Goal: Task Accomplishment & Management: Complete application form

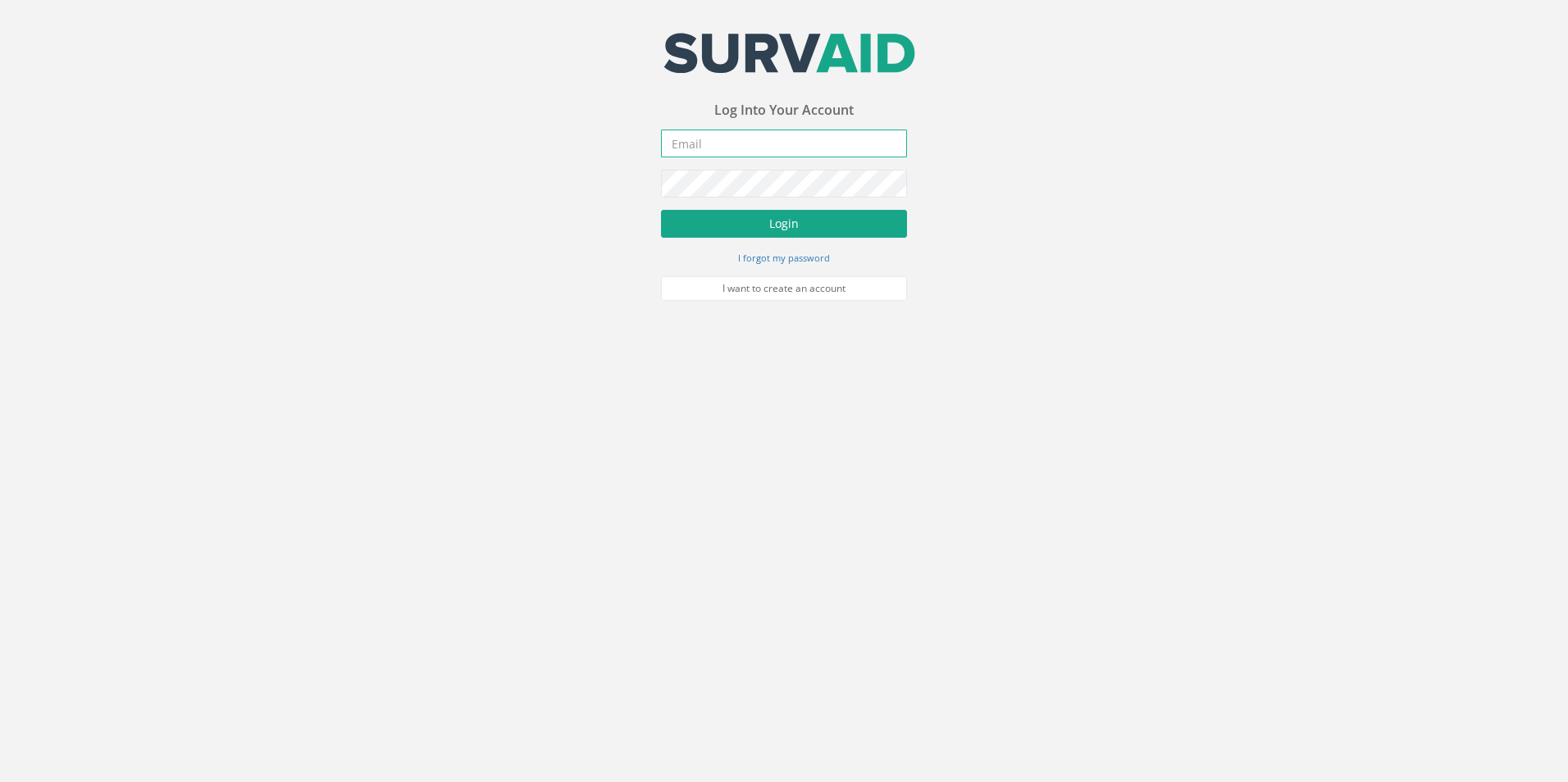
type input "[PERSON_NAME][EMAIL_ADDRESS][PERSON_NAME][DOMAIN_NAME]"
click at [745, 232] on button "Login" at bounding box center [784, 224] width 246 height 28
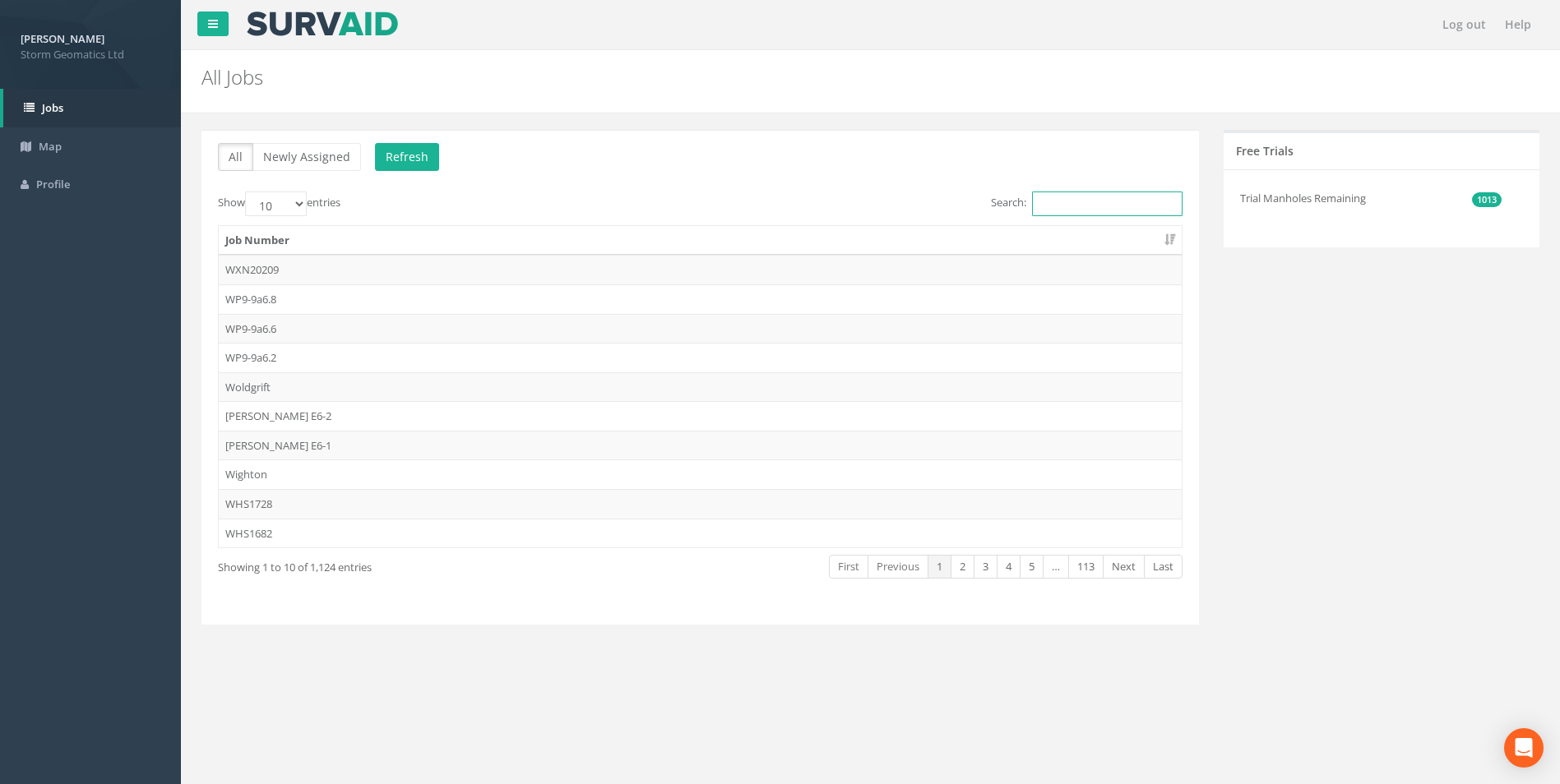
click at [1102, 204] on input "Search:" at bounding box center [1107, 204] width 150 height 25
click at [1136, 208] on input "Search:" at bounding box center [1107, 204] width 150 height 25
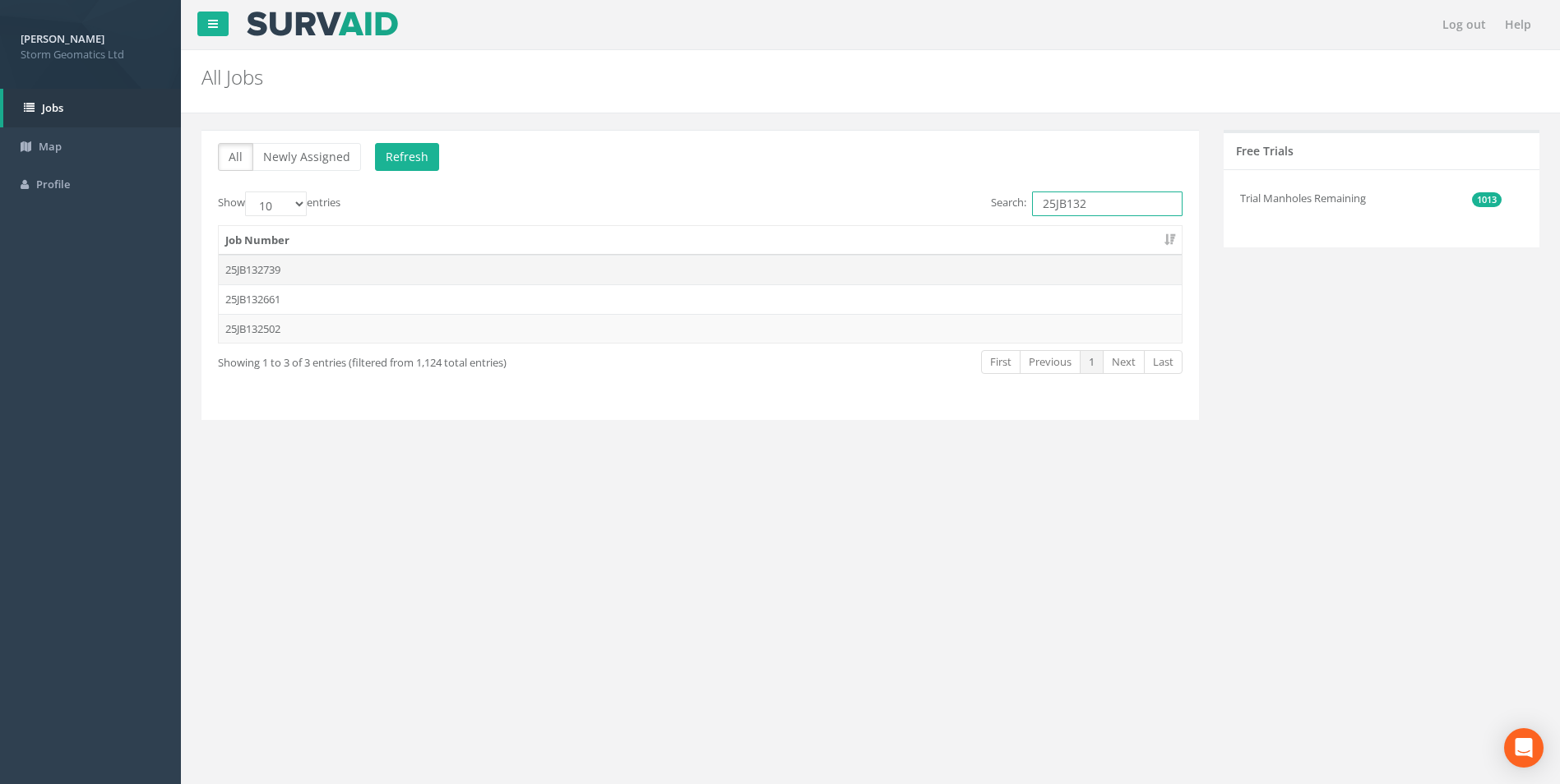
type input "25JB132"
click at [284, 274] on td "25JB132739" at bounding box center [700, 270] width 963 height 30
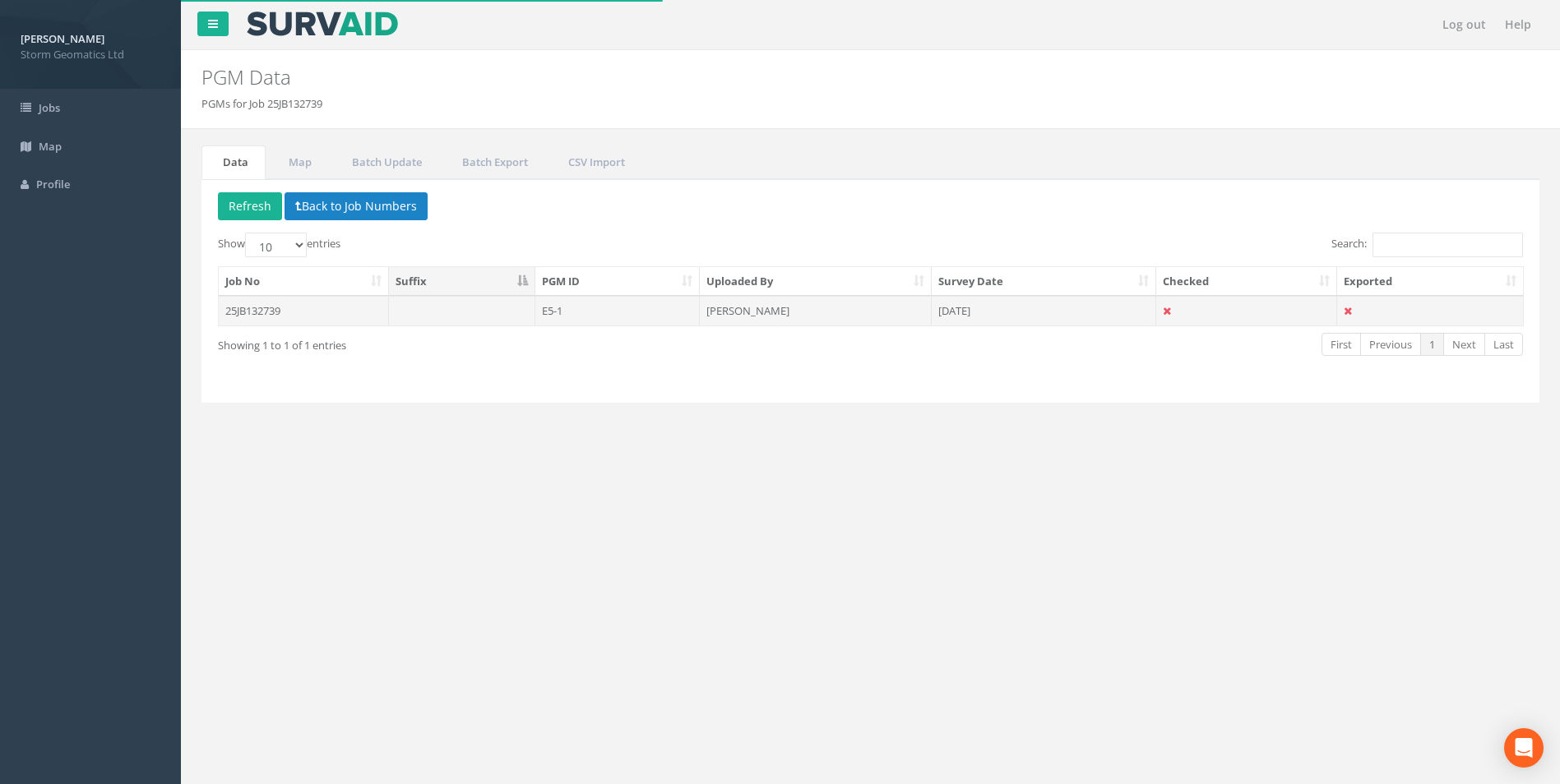
click at [356, 309] on td "25JB132739" at bounding box center [303, 311] width 170 height 30
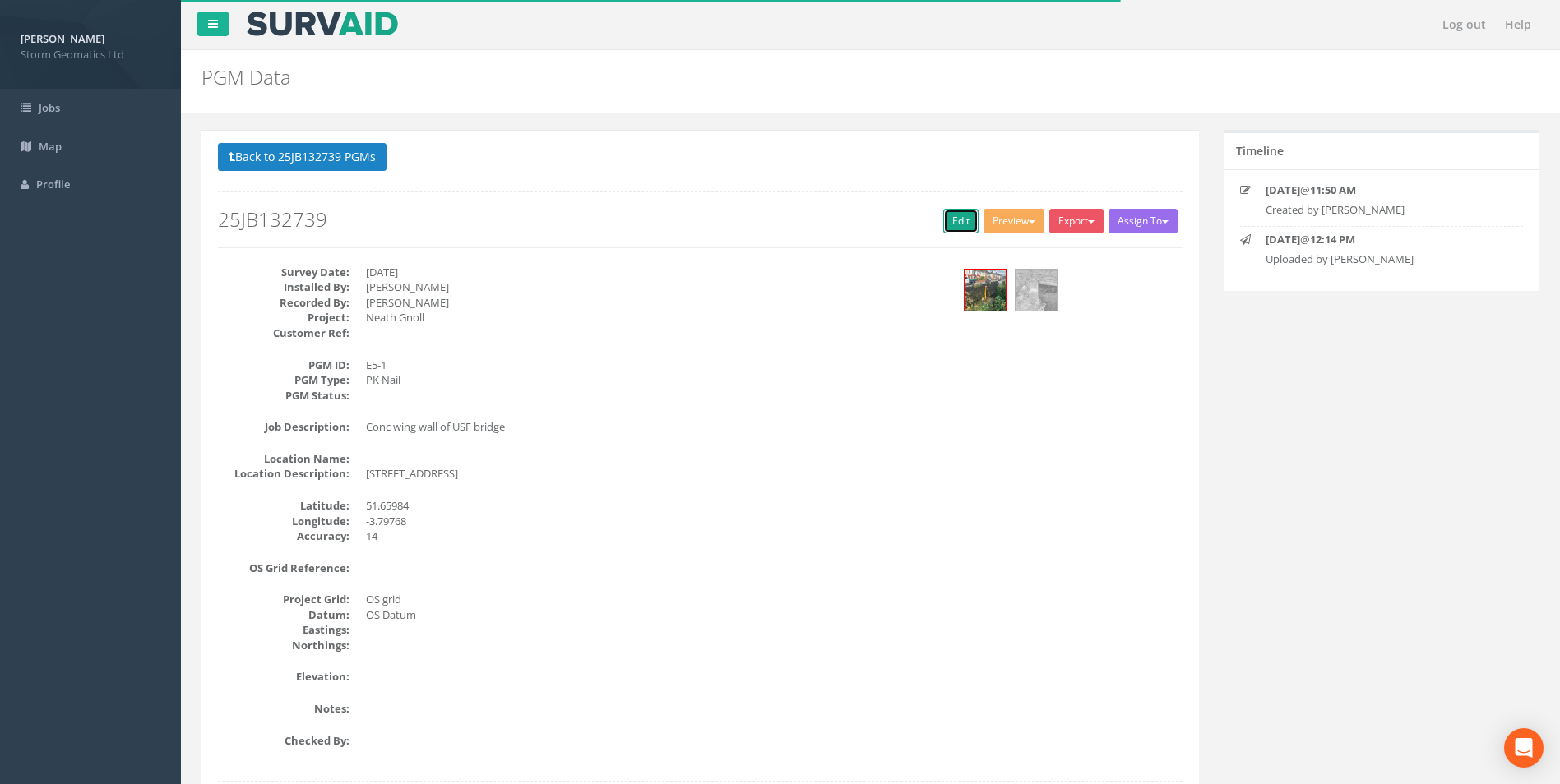
click at [944, 219] on link "Edit" at bounding box center [961, 221] width 35 height 25
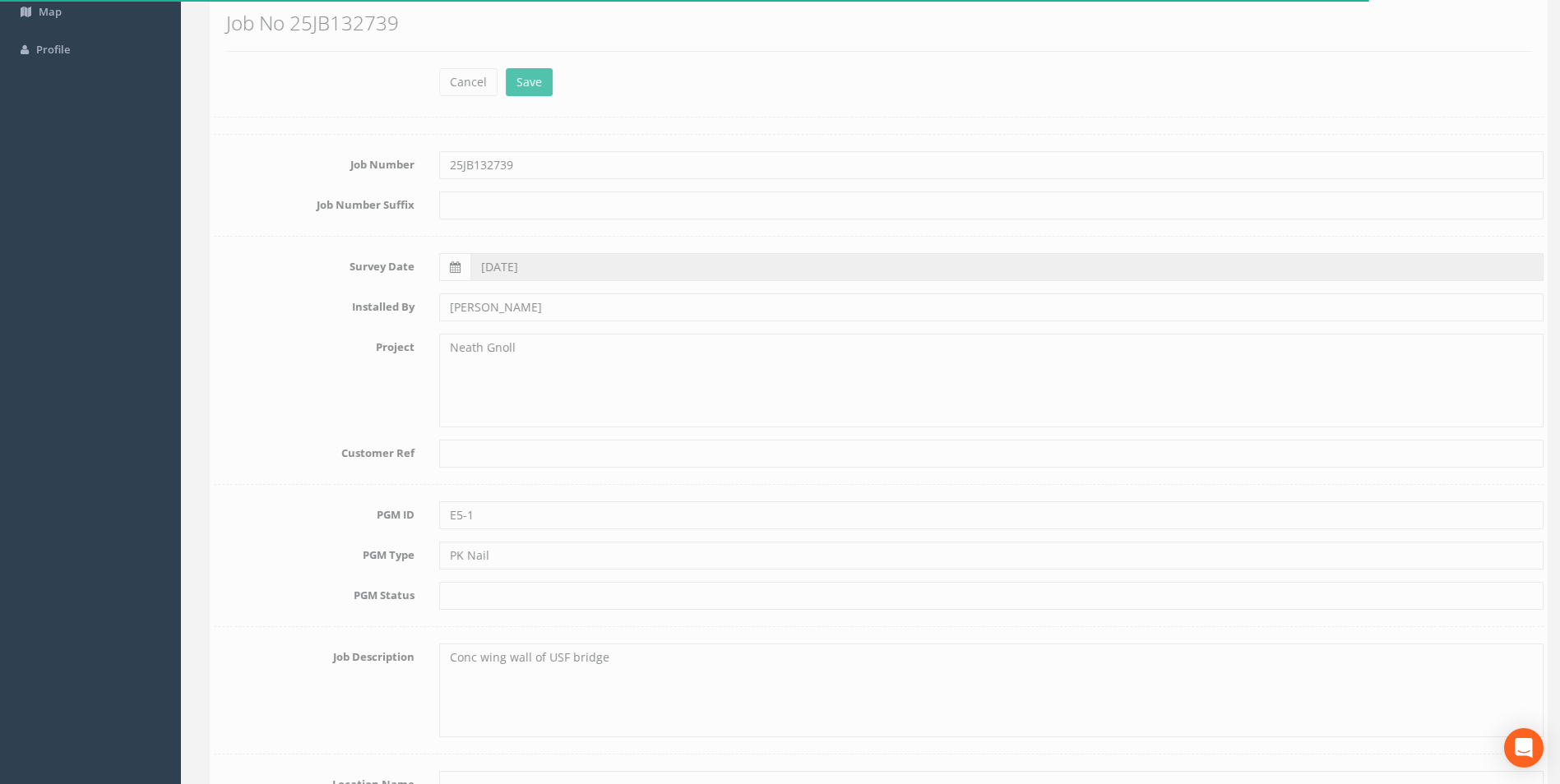
scroll to position [164, 0]
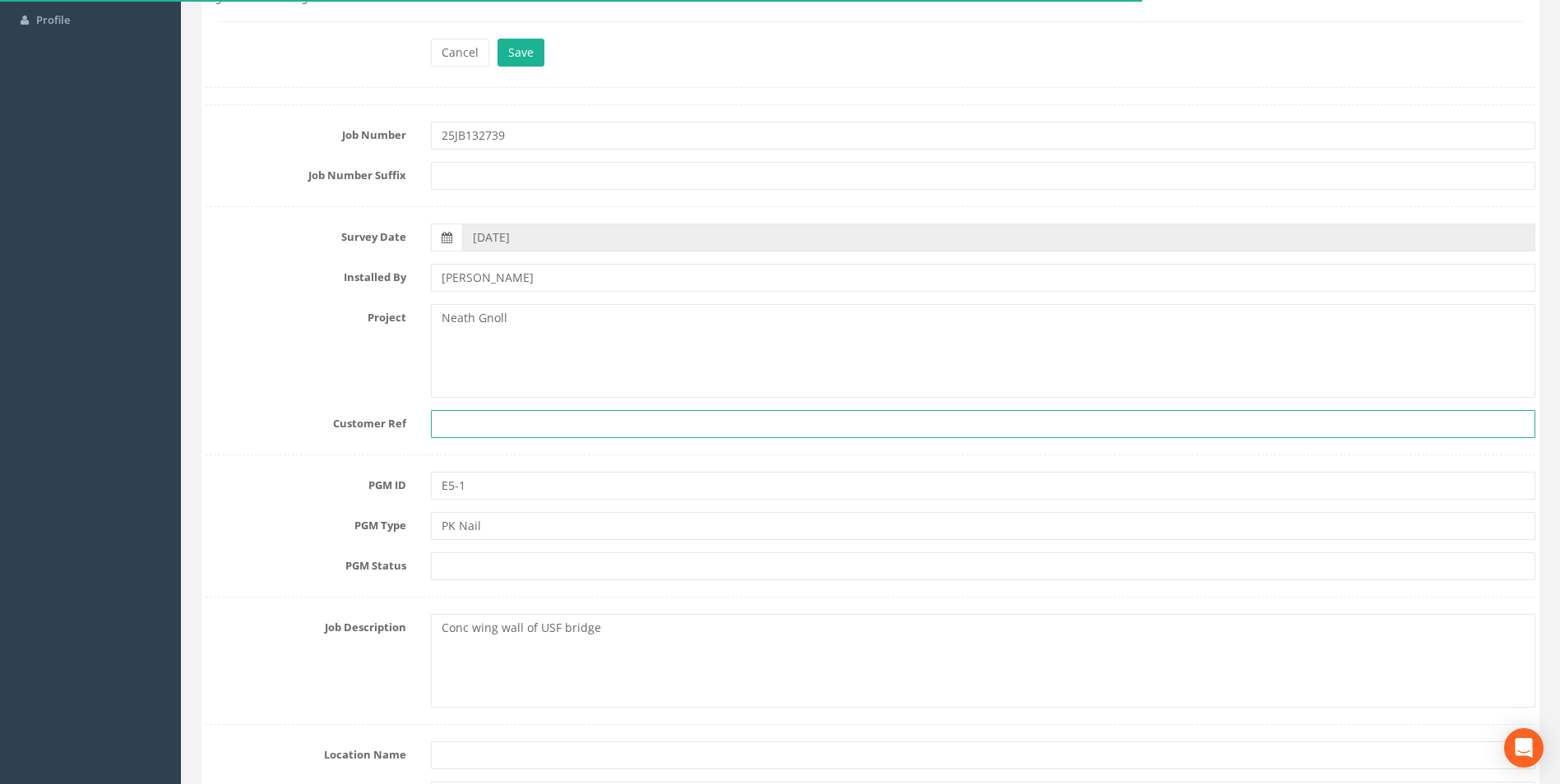
click at [448, 428] on input "text" at bounding box center [982, 425] width 1104 height 28
paste input "2025s1127"
type input "2025s1127"
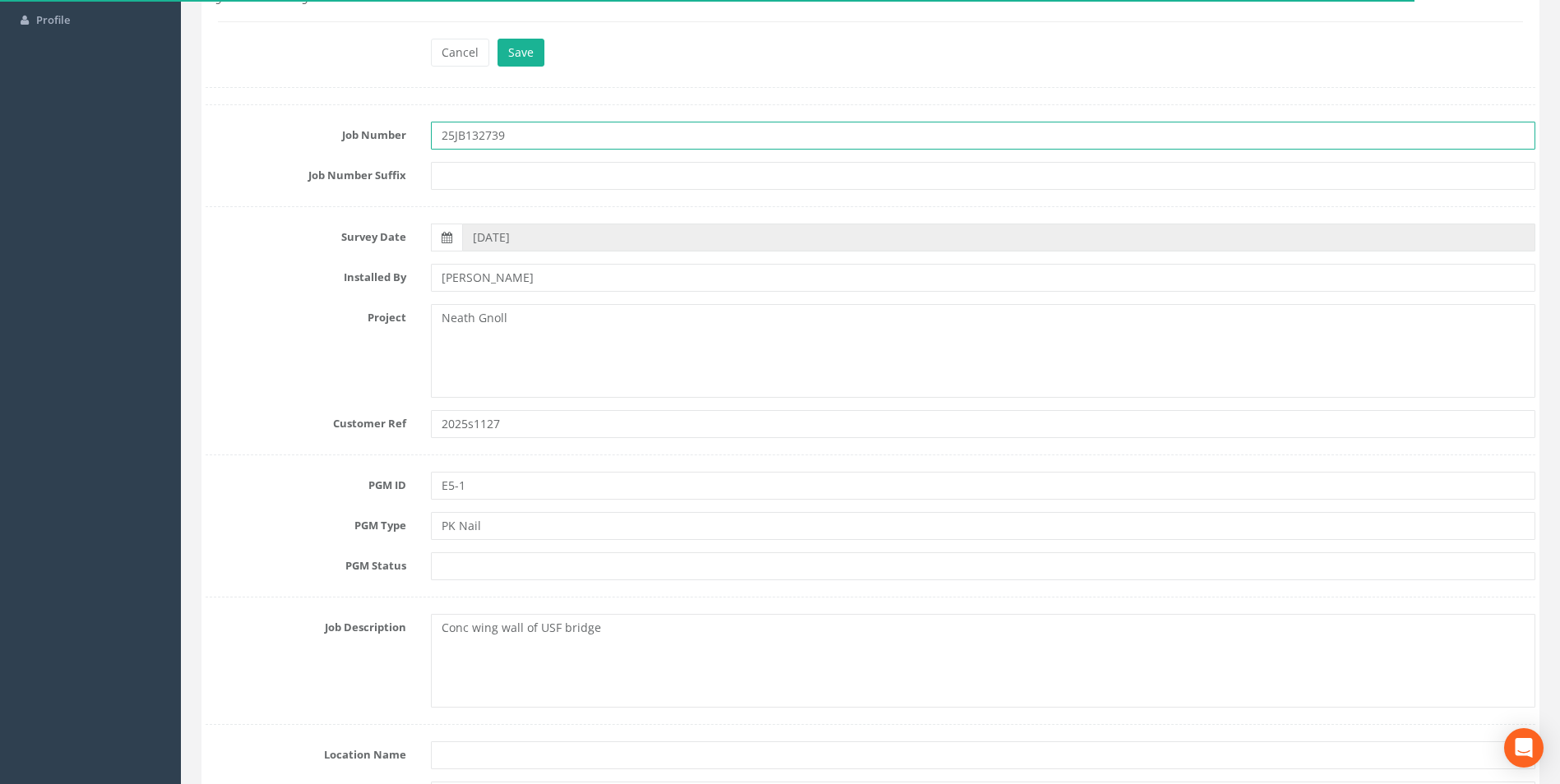
click at [535, 145] on input "25JB132739" at bounding box center [982, 136] width 1104 height 28
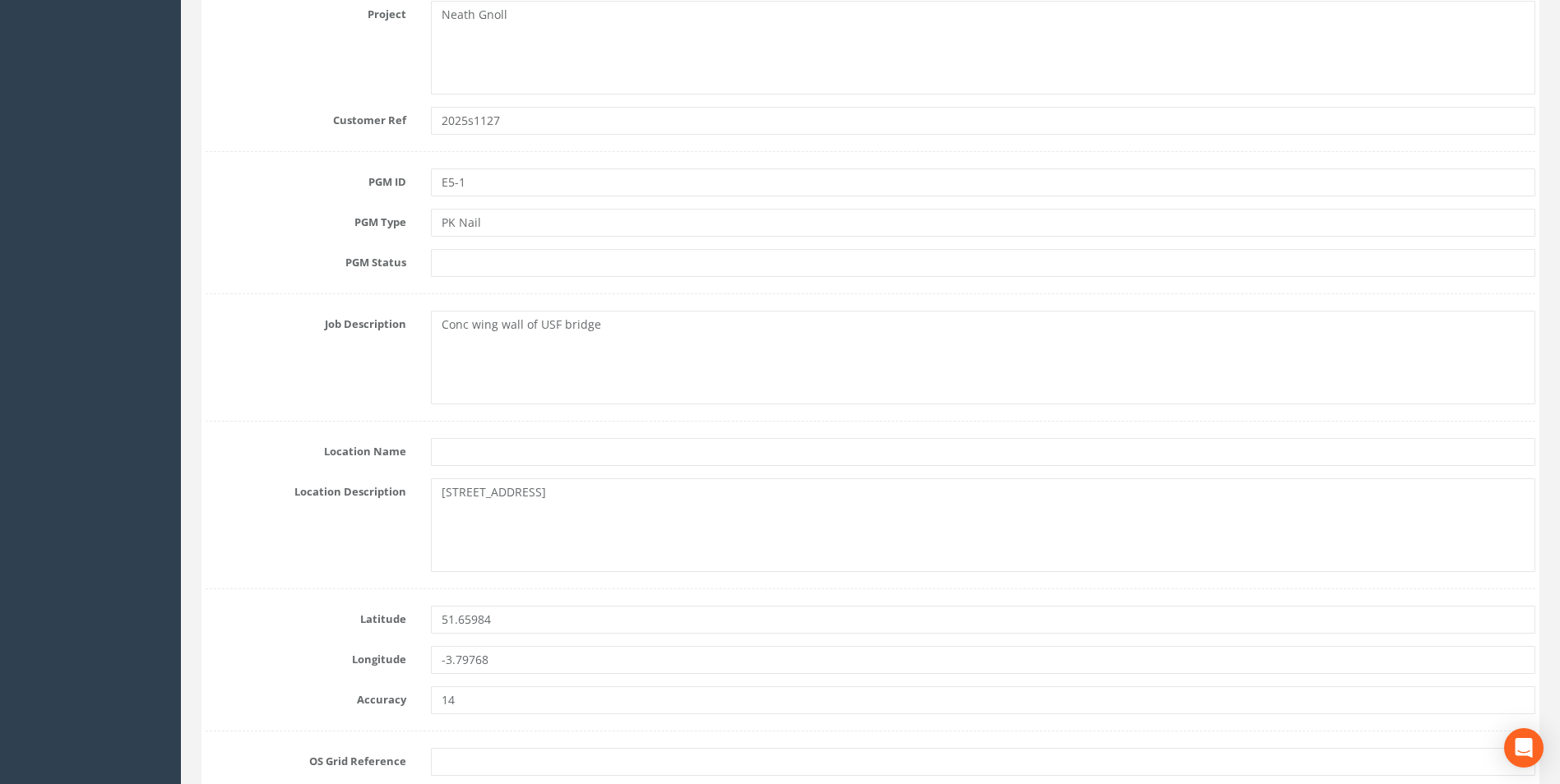
scroll to position [493, 0]
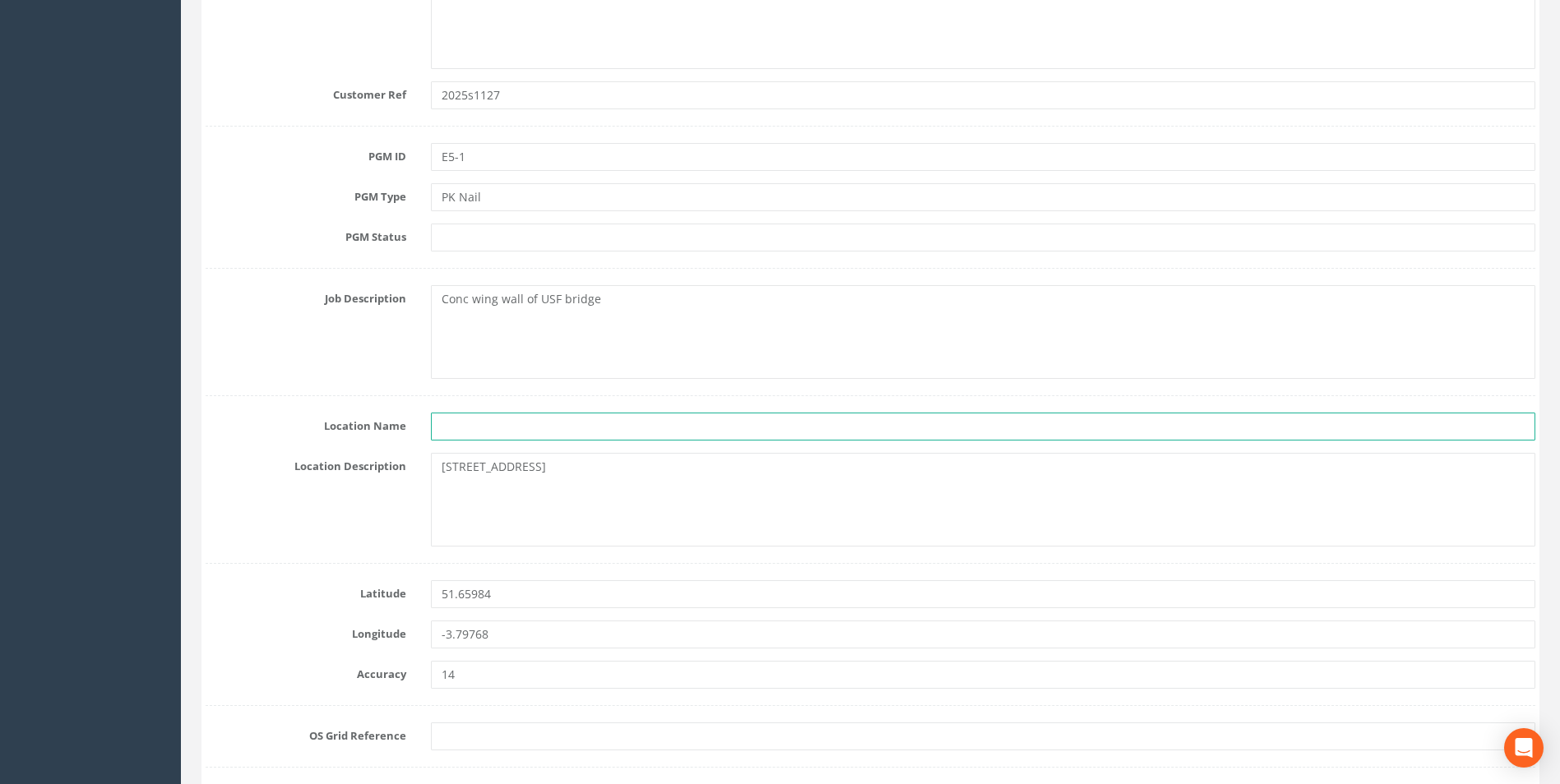
click at [452, 434] on input "text" at bounding box center [982, 427] width 1104 height 28
type input "n"
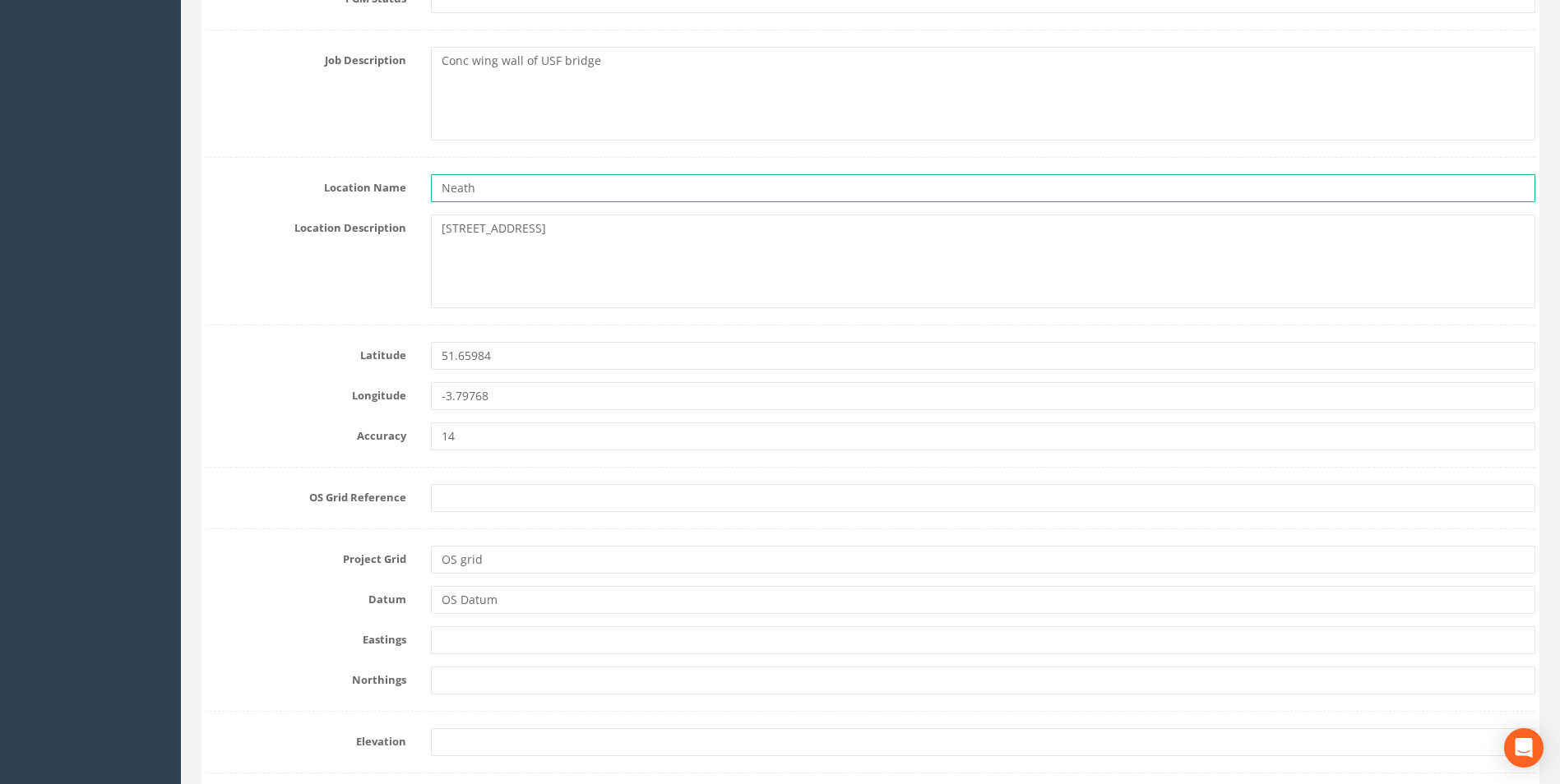
scroll to position [904, 0]
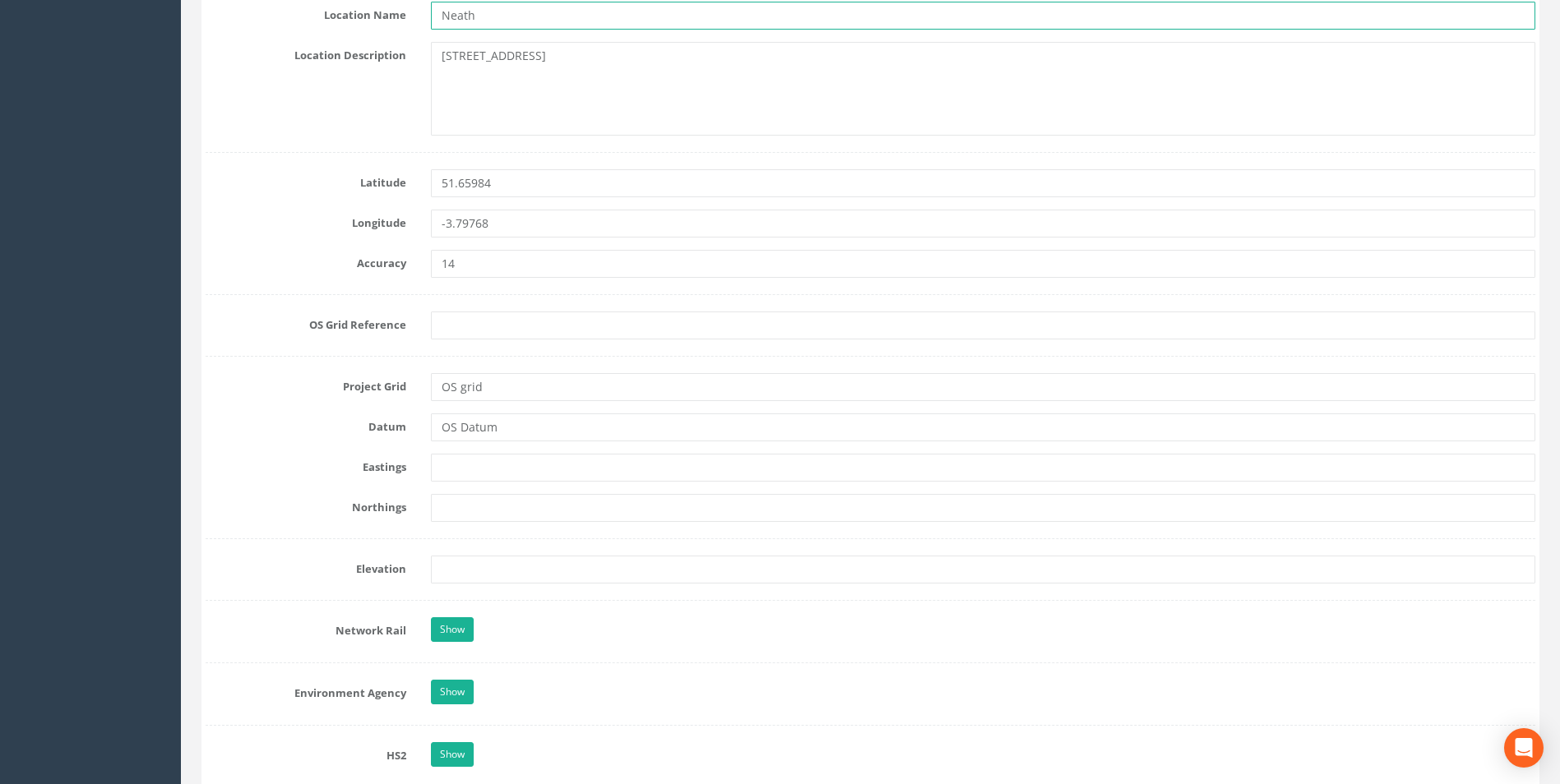
type input "Neath"
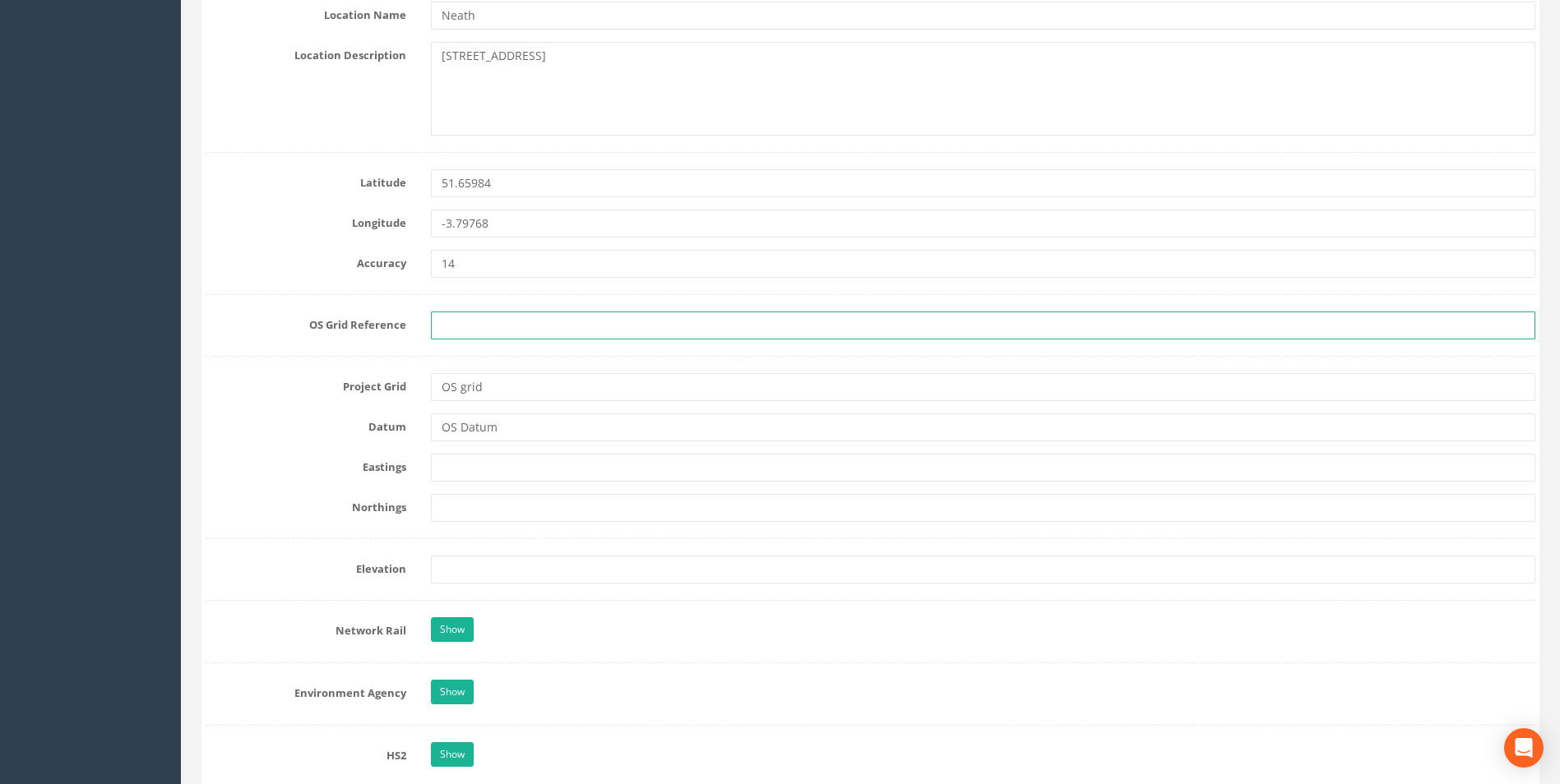
click at [481, 323] on input "text" at bounding box center [982, 326] width 1104 height 28
click at [493, 327] on input "text" at bounding box center [982, 326] width 1104 height 28
type input "SS"
click at [492, 326] on input "SS" at bounding box center [982, 326] width 1104 height 28
drag, startPoint x: 481, startPoint y: 326, endPoint x: 373, endPoint y: 325, distance: 108.0
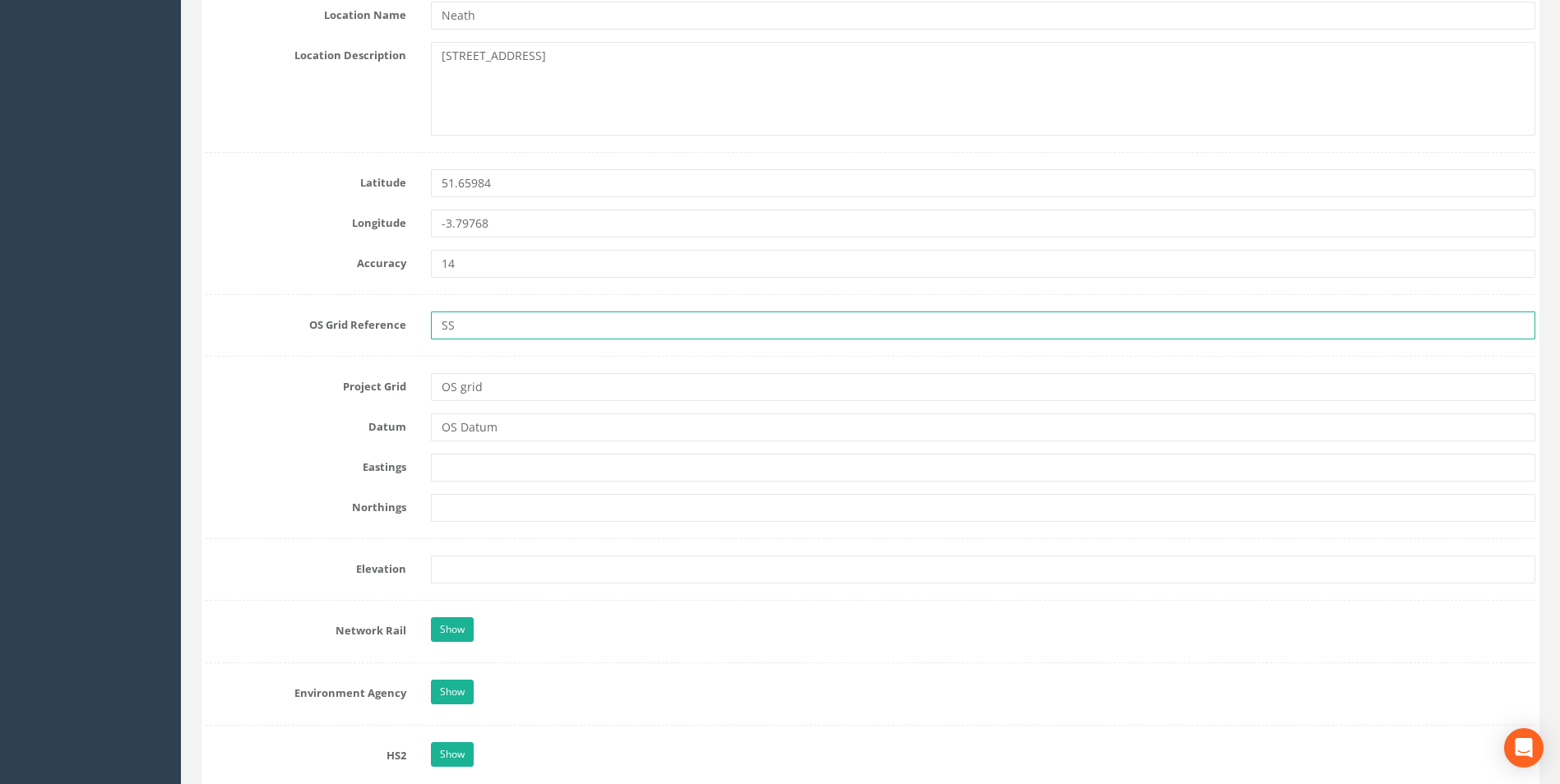
click at [373, 325] on div "OS Grid Reference SS" at bounding box center [870, 326] width 1354 height 28
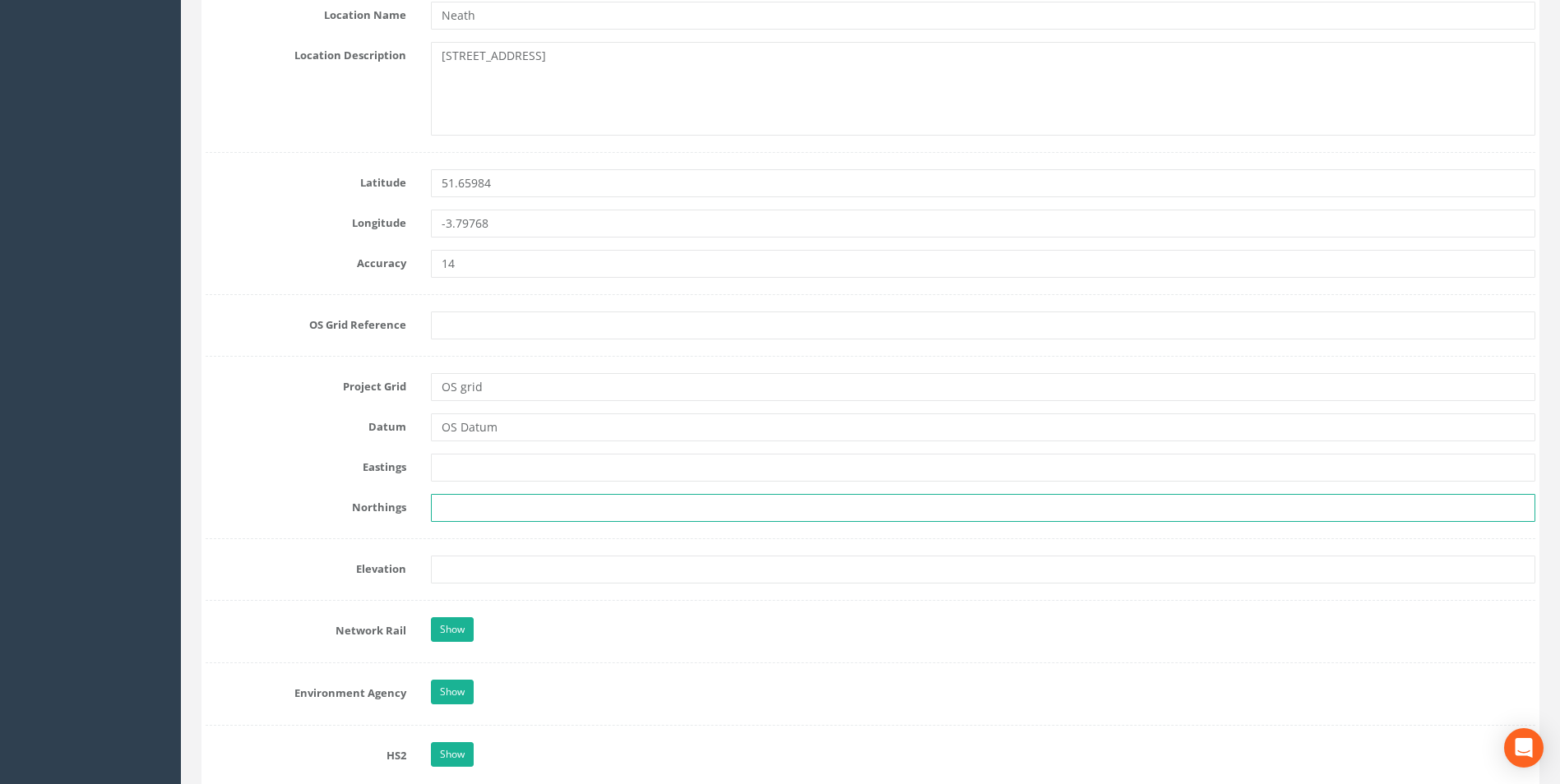
click at [573, 495] on input "text" at bounding box center [982, 508] width 1104 height 28
click at [529, 340] on form "Cancel Save Delete Job Number 25JB132739 Job Number Suffix Survey Date [DATE] I…" at bounding box center [870, 552] width 1329 height 2506
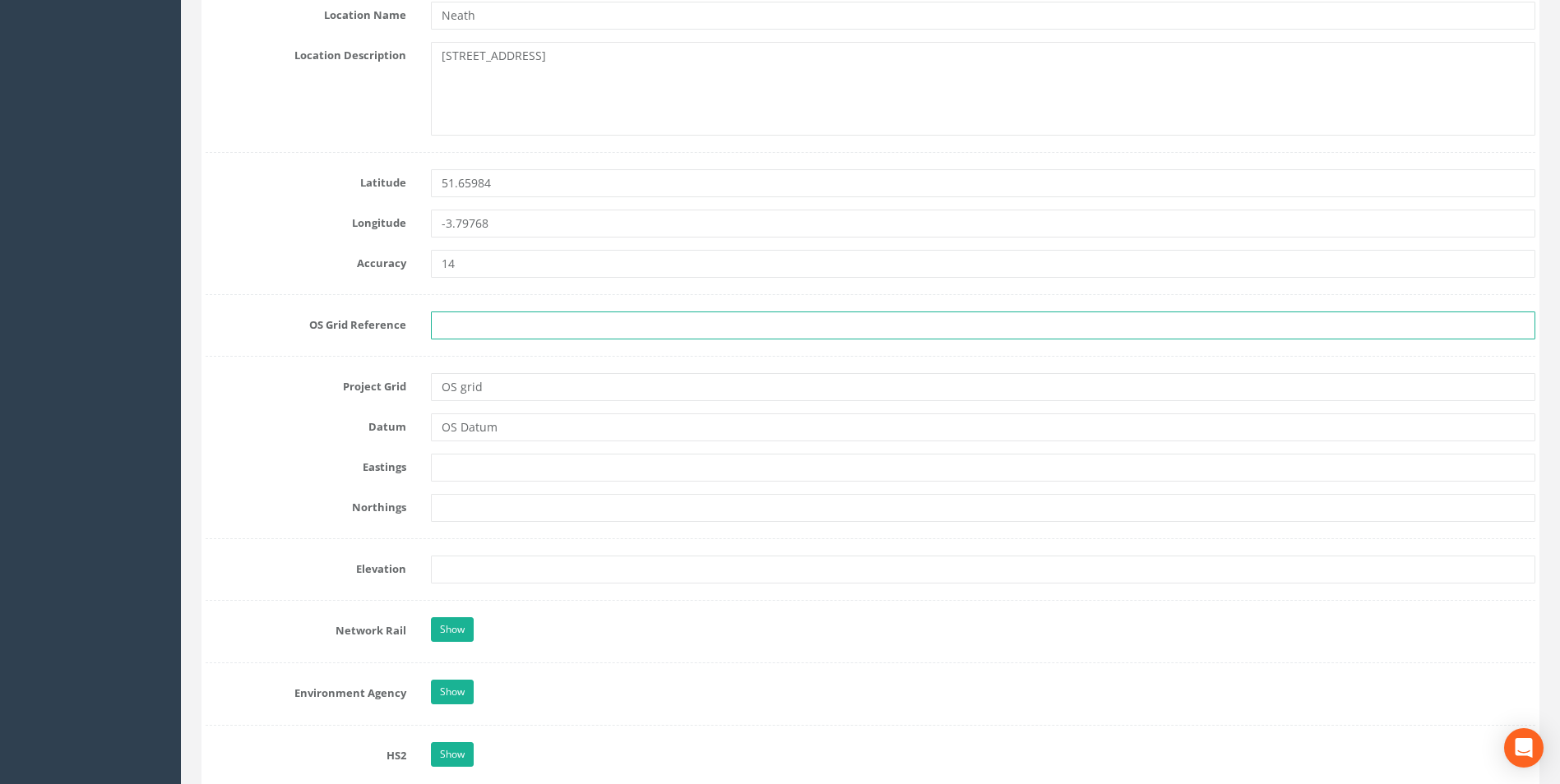
click at [526, 331] on input "text" at bounding box center [982, 326] width 1104 height 28
drag, startPoint x: 517, startPoint y: 326, endPoint x: 391, endPoint y: 320, distance: 126.1
click at [391, 320] on div "OS Grid Reference ss75" at bounding box center [870, 326] width 1354 height 28
type input "SS 7575 9720"
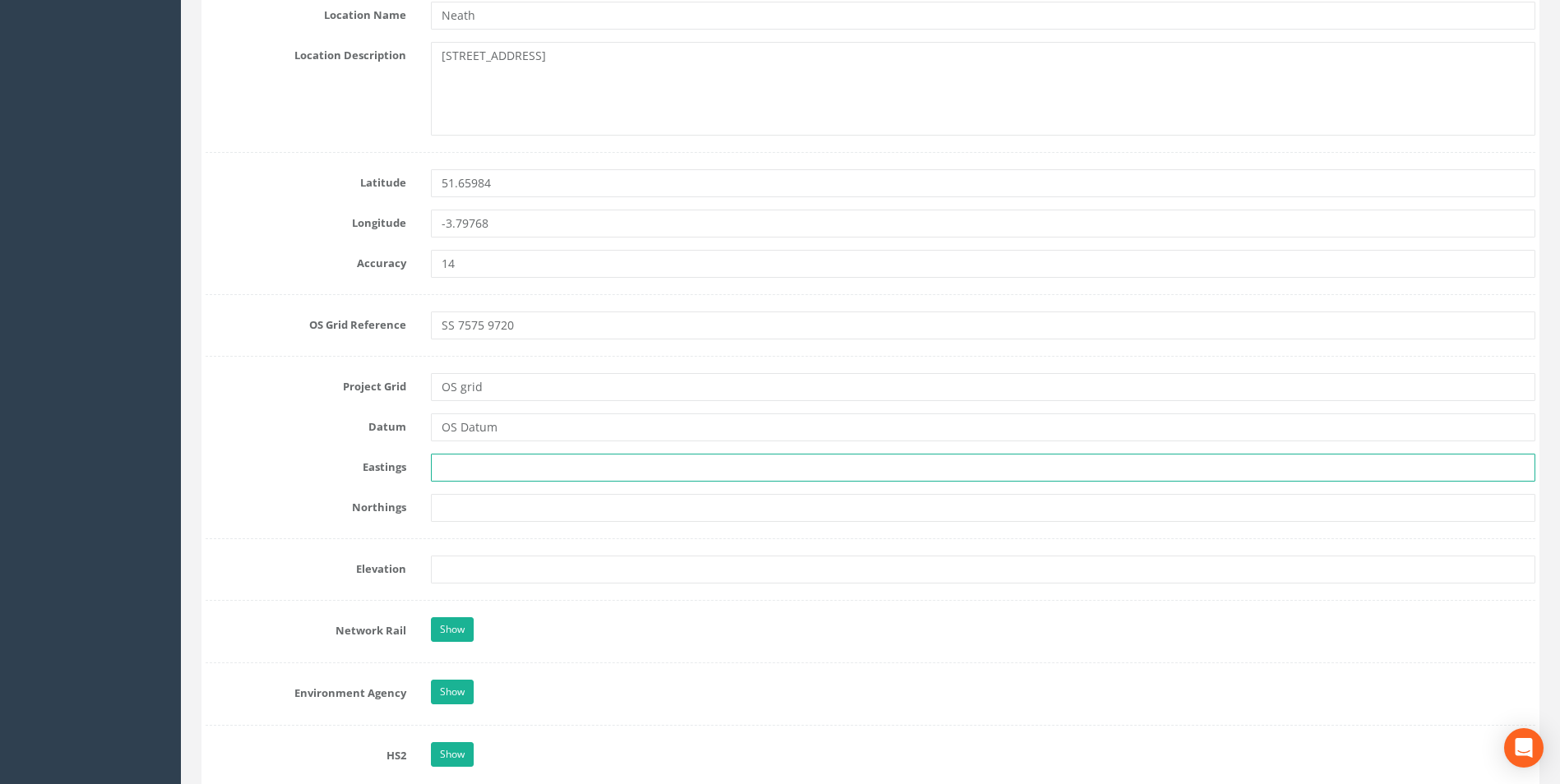
click at [500, 469] on input "text" at bounding box center [982, 467] width 1104 height 28
click at [472, 467] on input "text" at bounding box center [982, 467] width 1104 height 28
paste input "275750"
type input "275750"
click at [521, 518] on input "text" at bounding box center [982, 508] width 1104 height 28
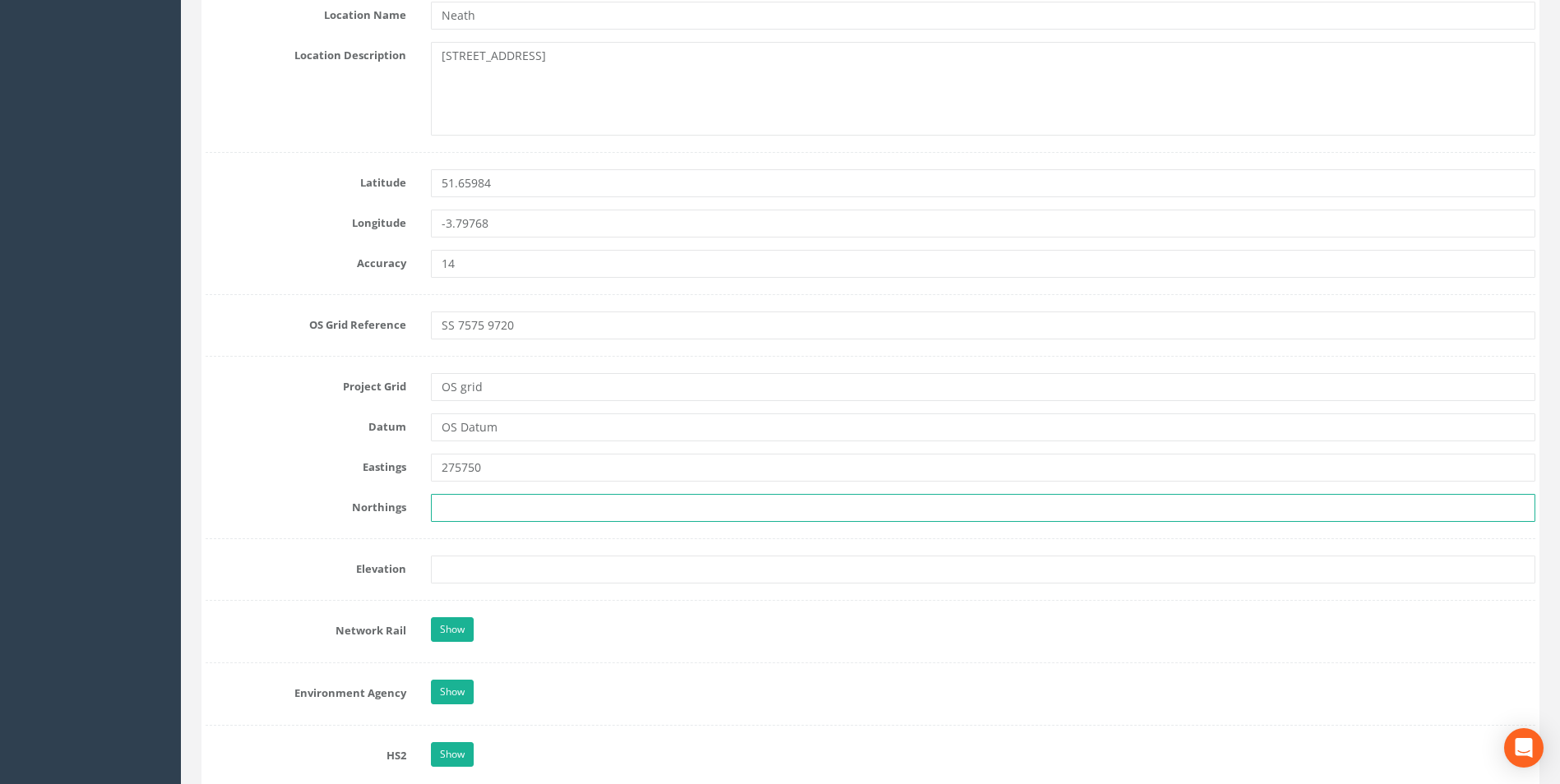
paste input "197200"
type input "197200"
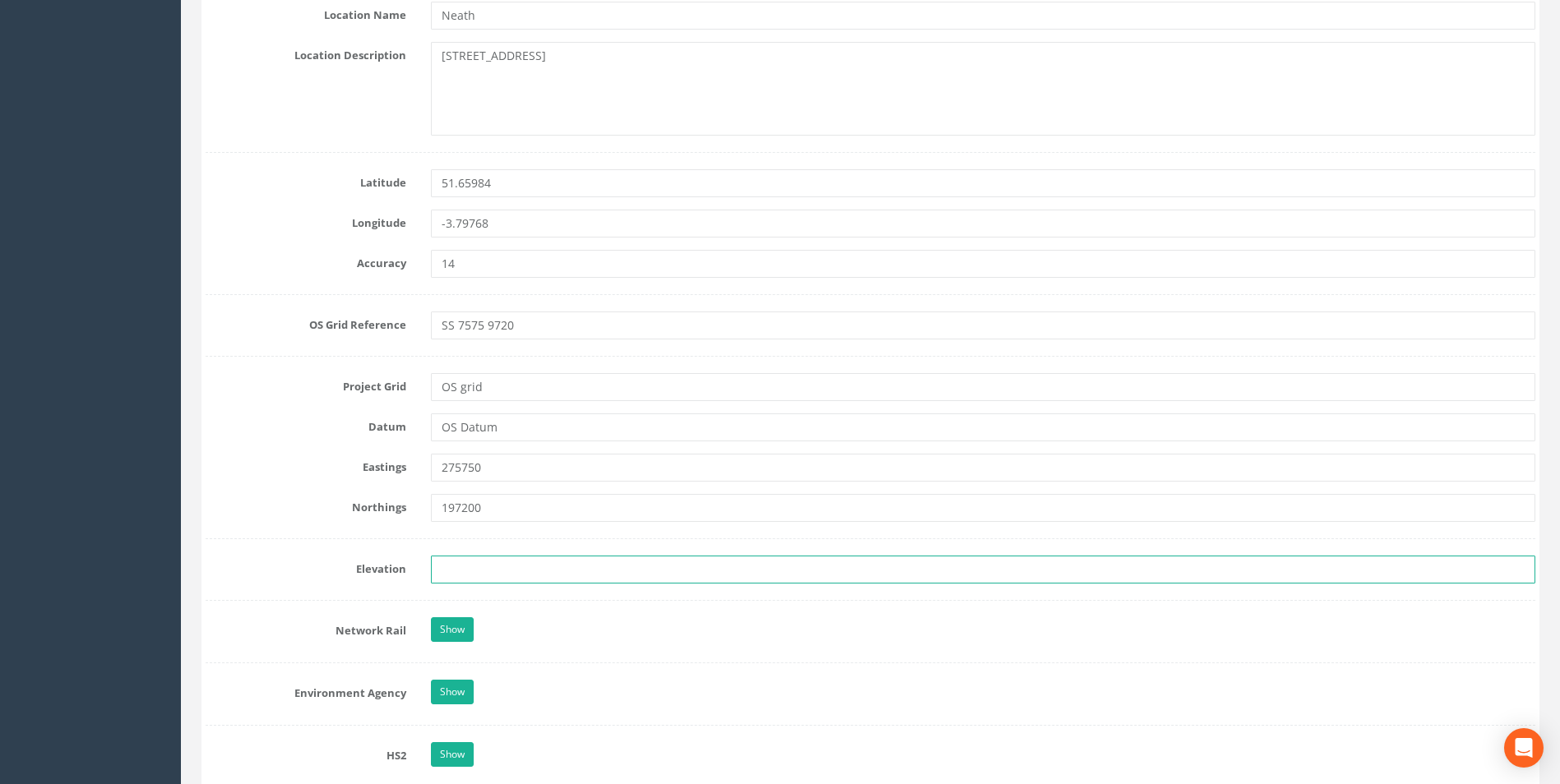
click at [526, 580] on input "text" at bounding box center [982, 570] width 1104 height 28
paste input "17.962"
type input "17.962"
click at [584, 622] on div "Show" at bounding box center [983, 631] width 1129 height 29
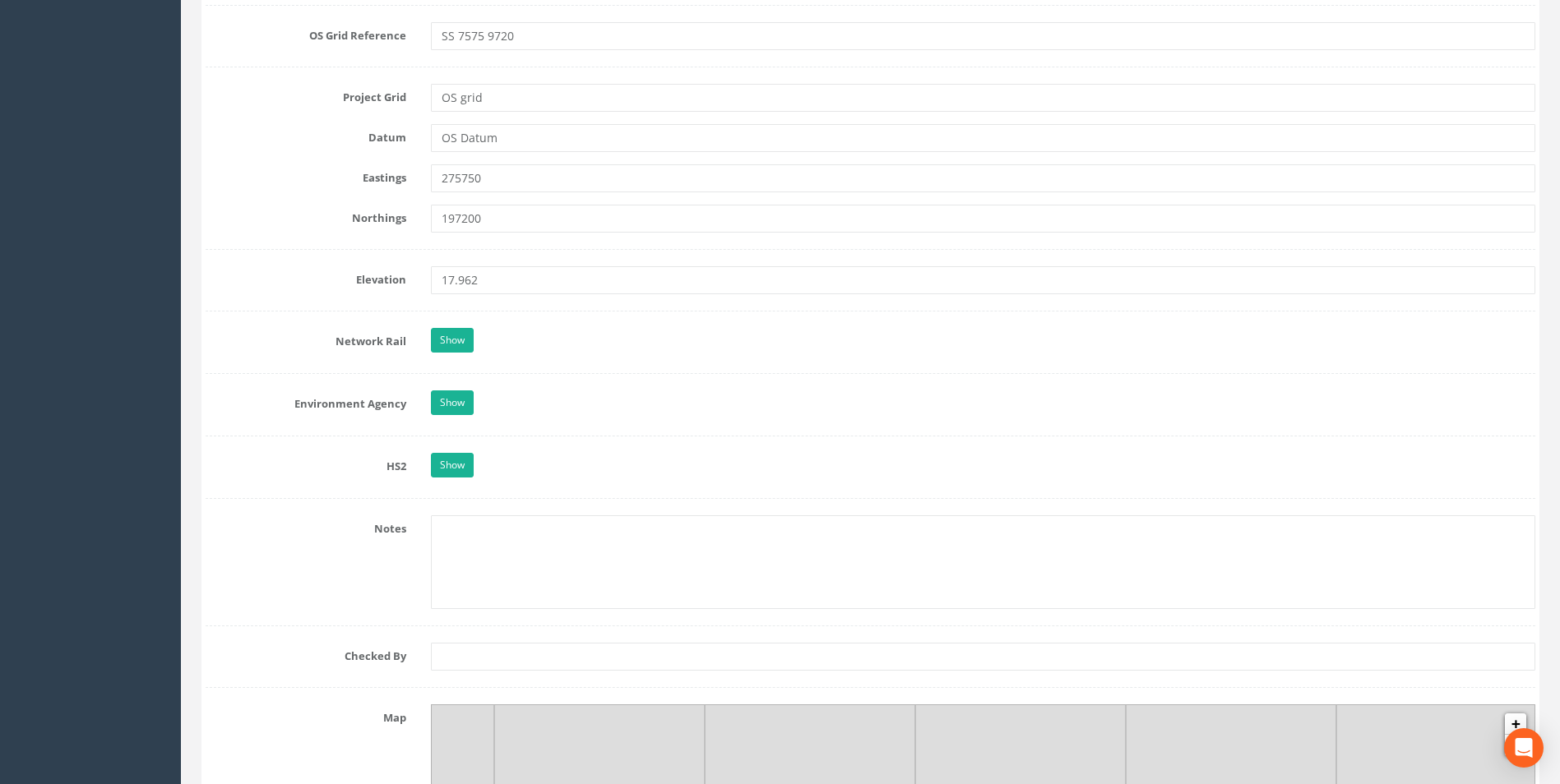
scroll to position [1151, 0]
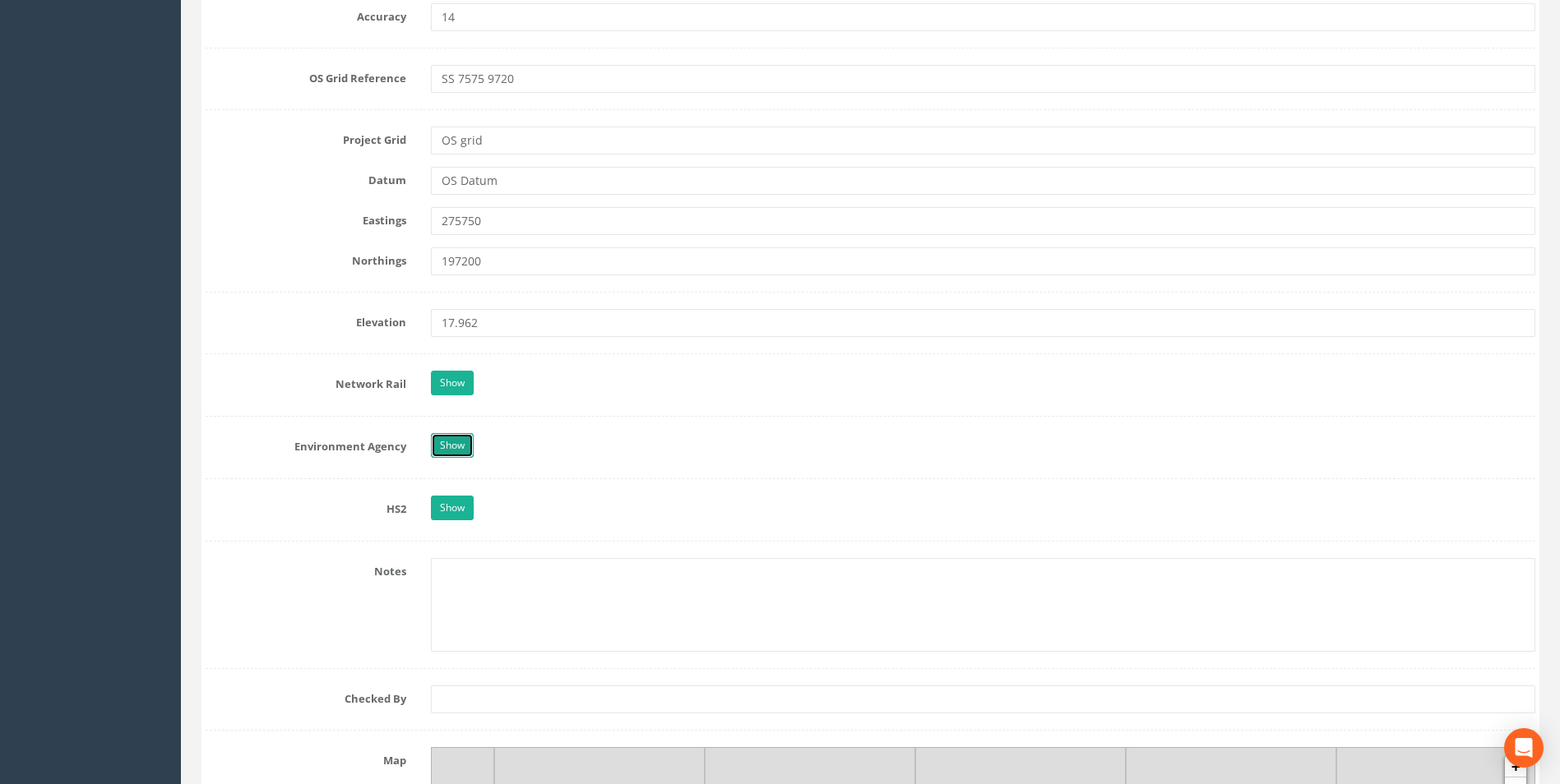
click at [463, 452] on link "Show" at bounding box center [452, 445] width 43 height 25
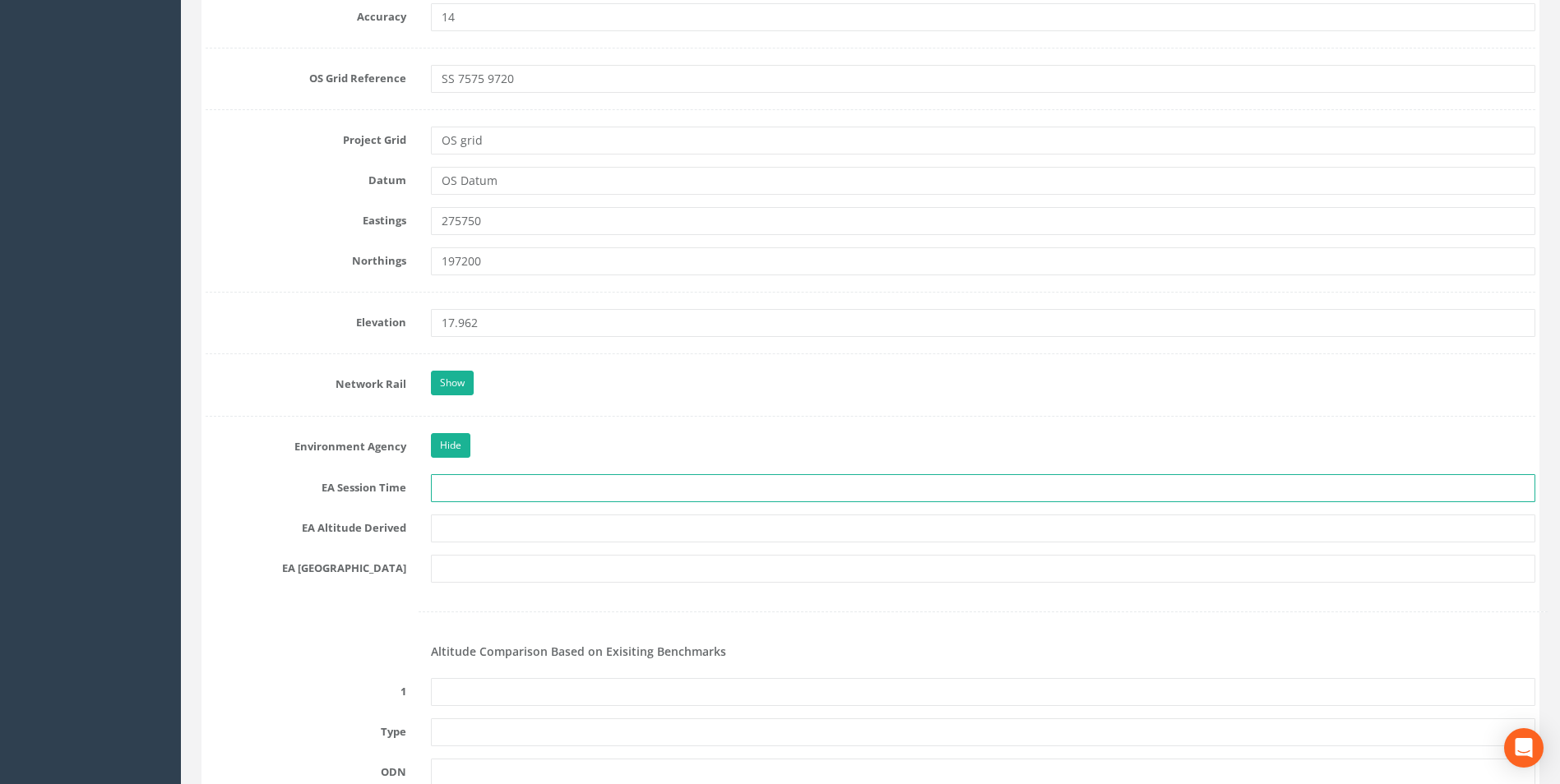
click at [477, 488] on input "text" at bounding box center [982, 488] width 1104 height 28
type input "2 x 3 Minutes"
type input "Primary"
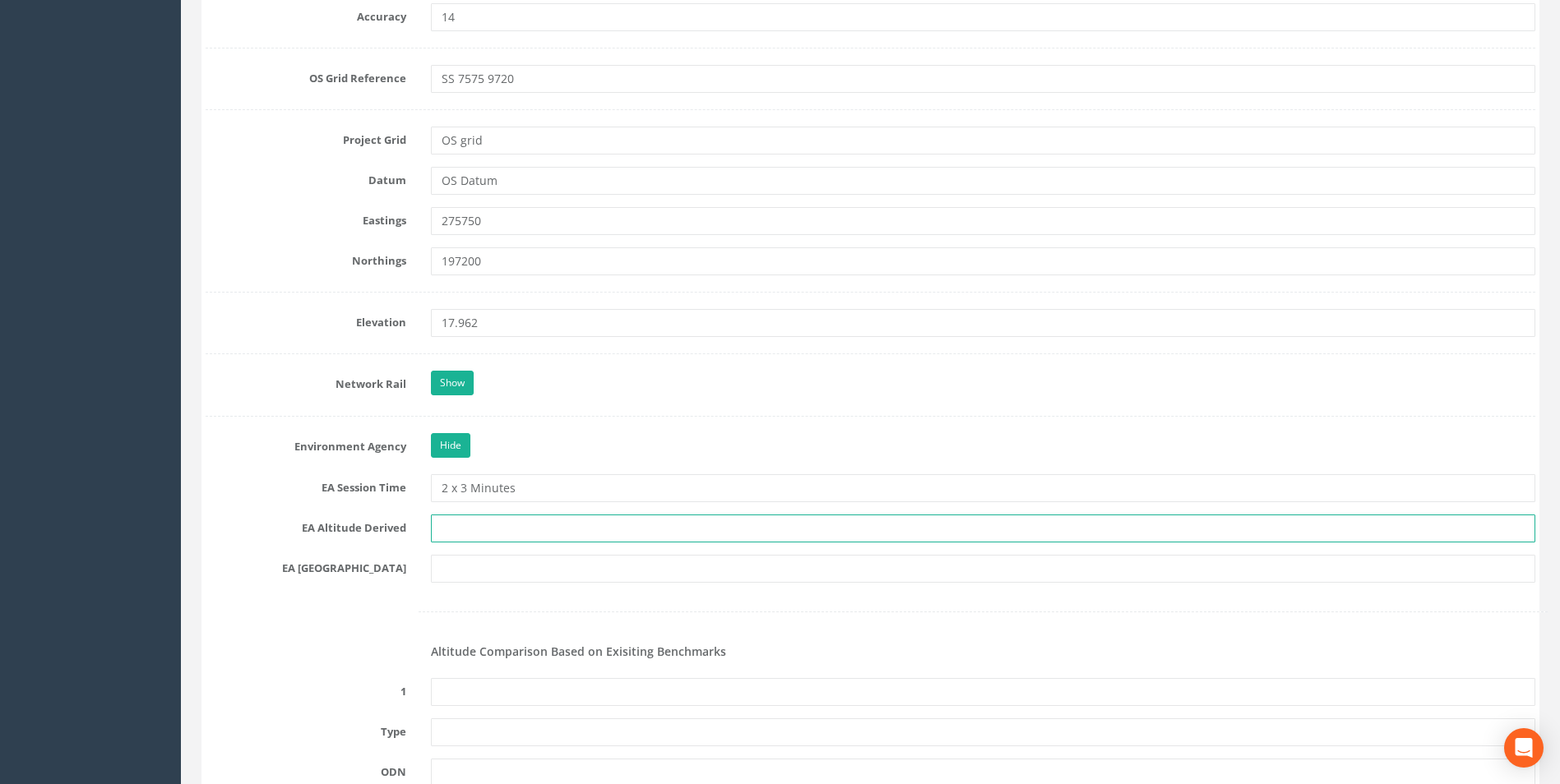
type input "[PERSON_NAME] VRS & Best Fit Levelling"
type input "SX 9892"
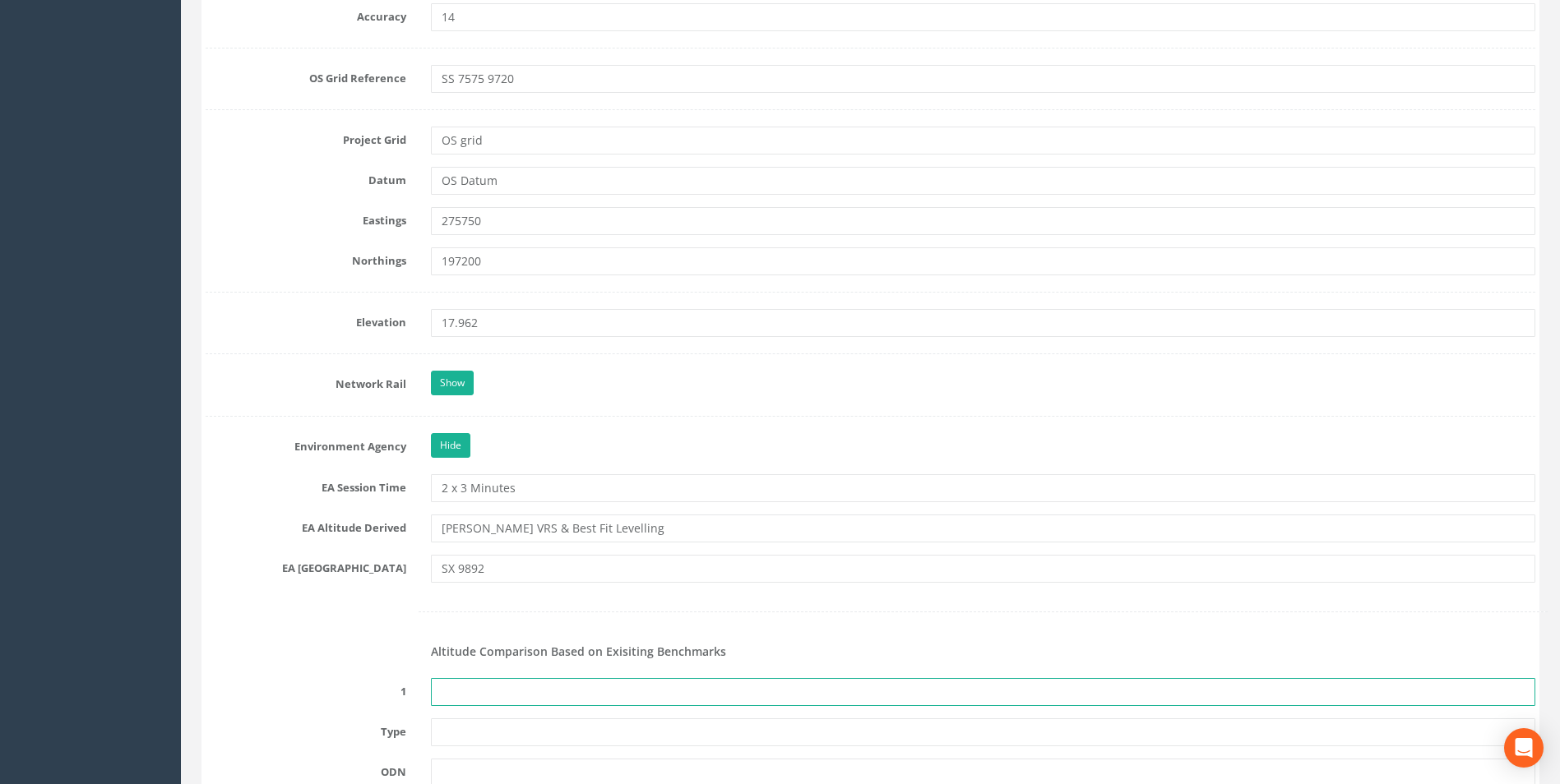
type input "None Recovered"
type input "PRS95061468584"
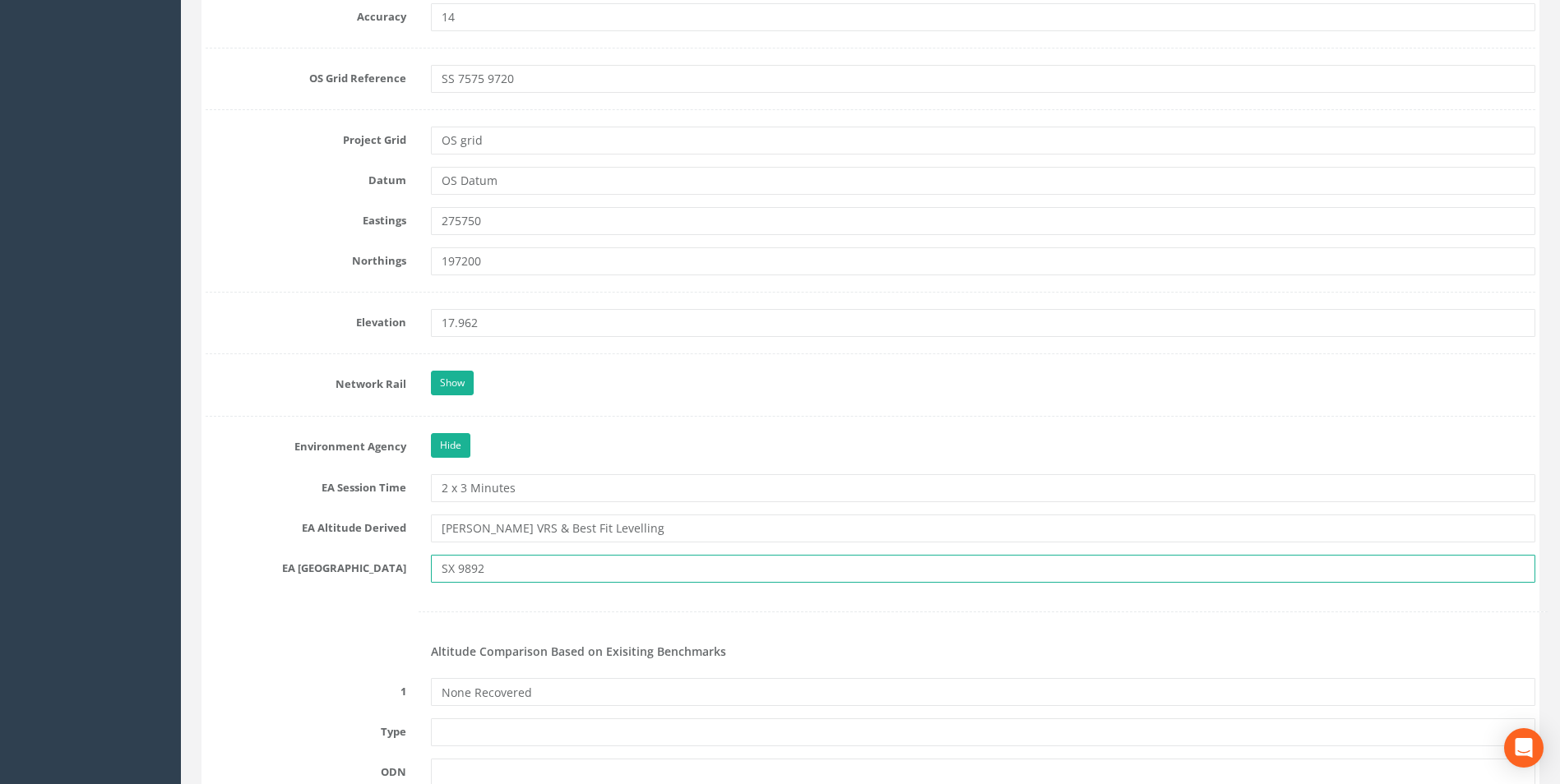
drag, startPoint x: 492, startPoint y: 570, endPoint x: 421, endPoint y: 572, distance: 71.0
click at [421, 572] on div "SX 9892" at bounding box center [983, 569] width 1129 height 28
drag, startPoint x: 465, startPoint y: 568, endPoint x: 398, endPoint y: 569, distance: 67.0
click at [398, 569] on div "EA KM Square s" at bounding box center [870, 569] width 1354 height 28
type input "SS 7597"
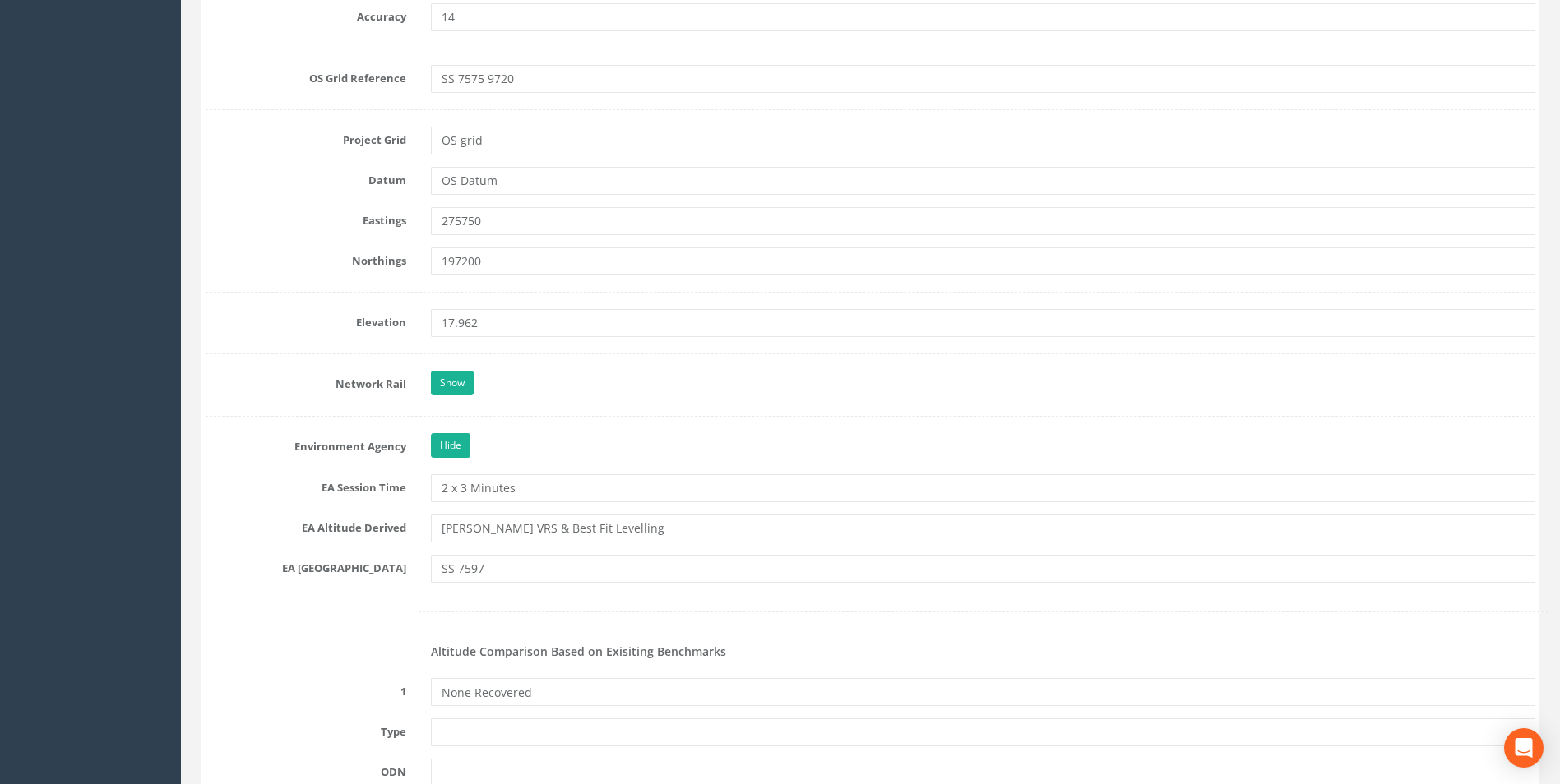
click at [541, 609] on div at bounding box center [870, 612] width 1354 height 34
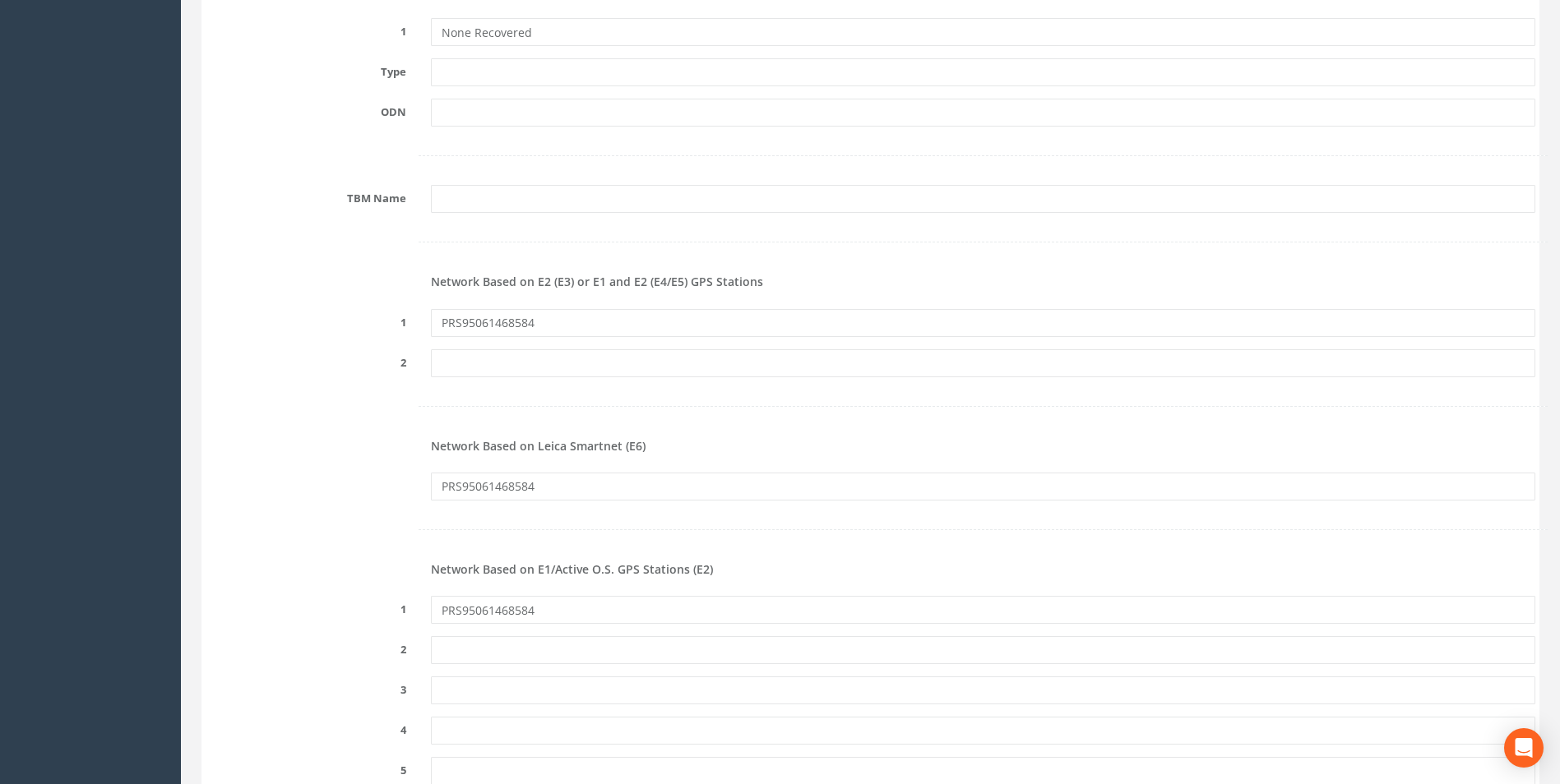
scroll to position [1890, 0]
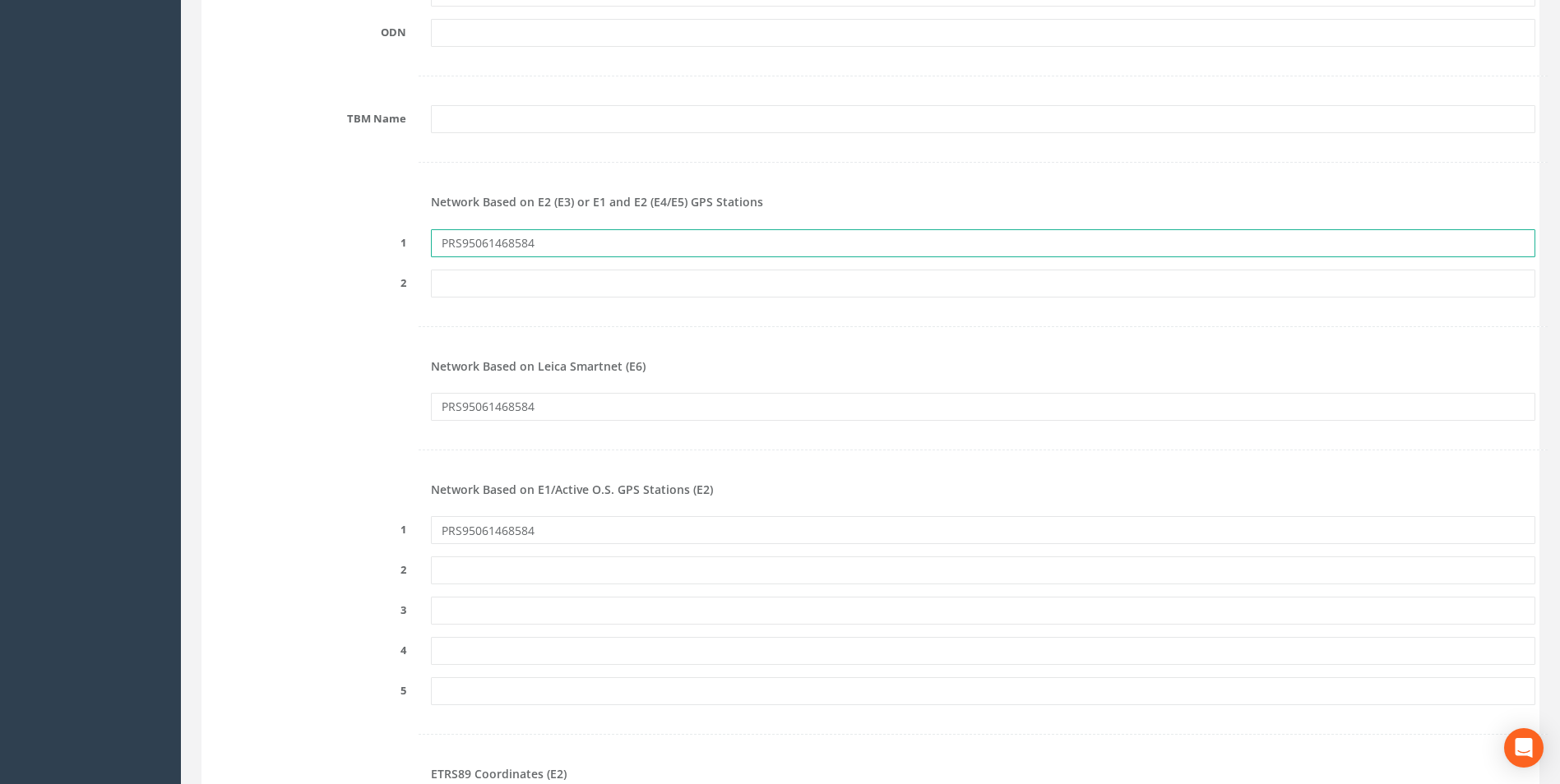
drag, startPoint x: 571, startPoint y: 245, endPoint x: 385, endPoint y: 254, distance: 186.2
click at [385, 254] on div "1 PRS95061468584" at bounding box center [870, 243] width 1354 height 28
paste input "474181726061"
type input "PRS474181726061"
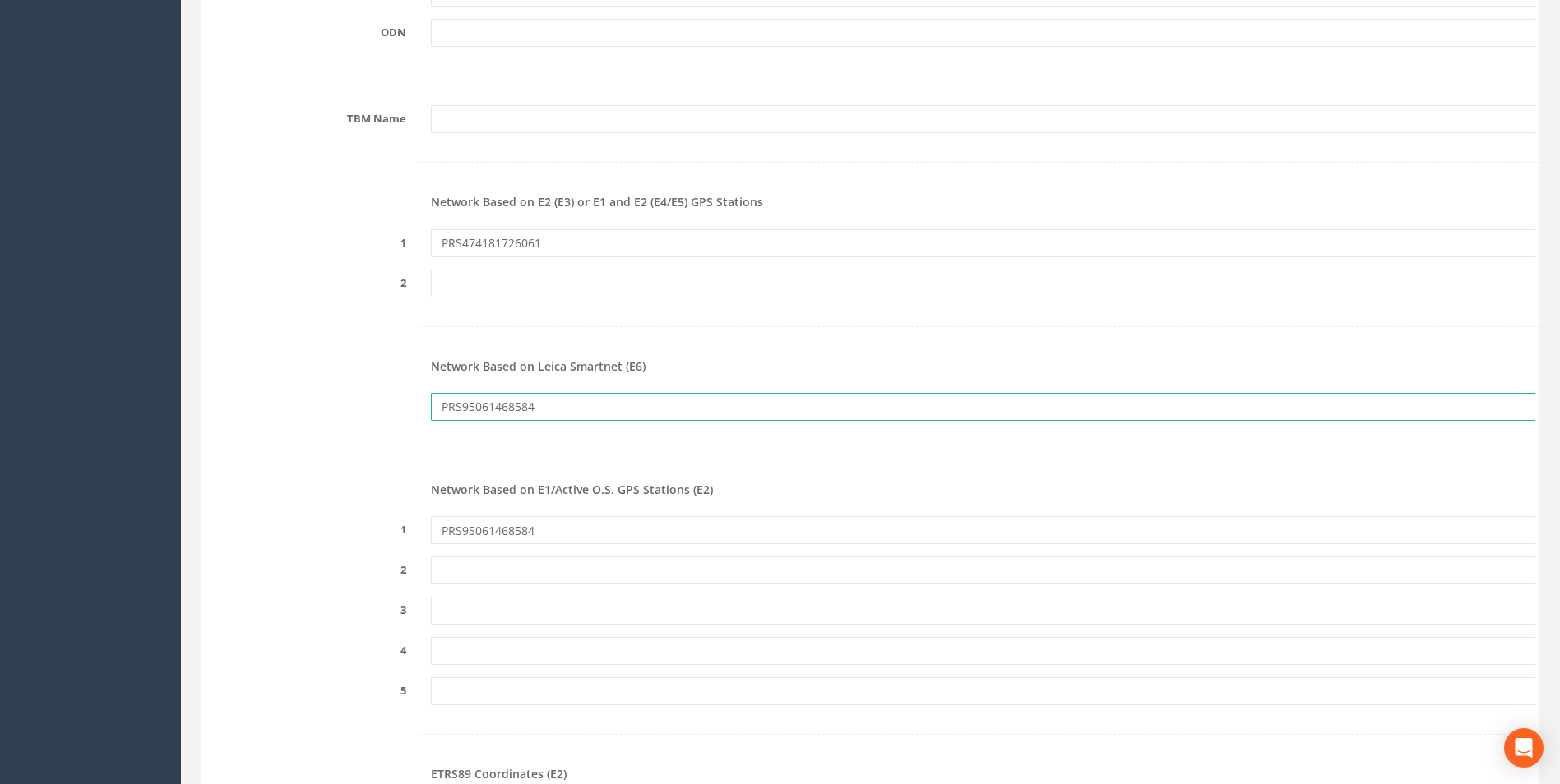
drag, startPoint x: 508, startPoint y: 401, endPoint x: 312, endPoint y: 401, distance: 196.0
click at [312, 401] on div "PRS95061468584" at bounding box center [870, 407] width 1354 height 28
paste input "474181726061"
type input "PRS474181726061"
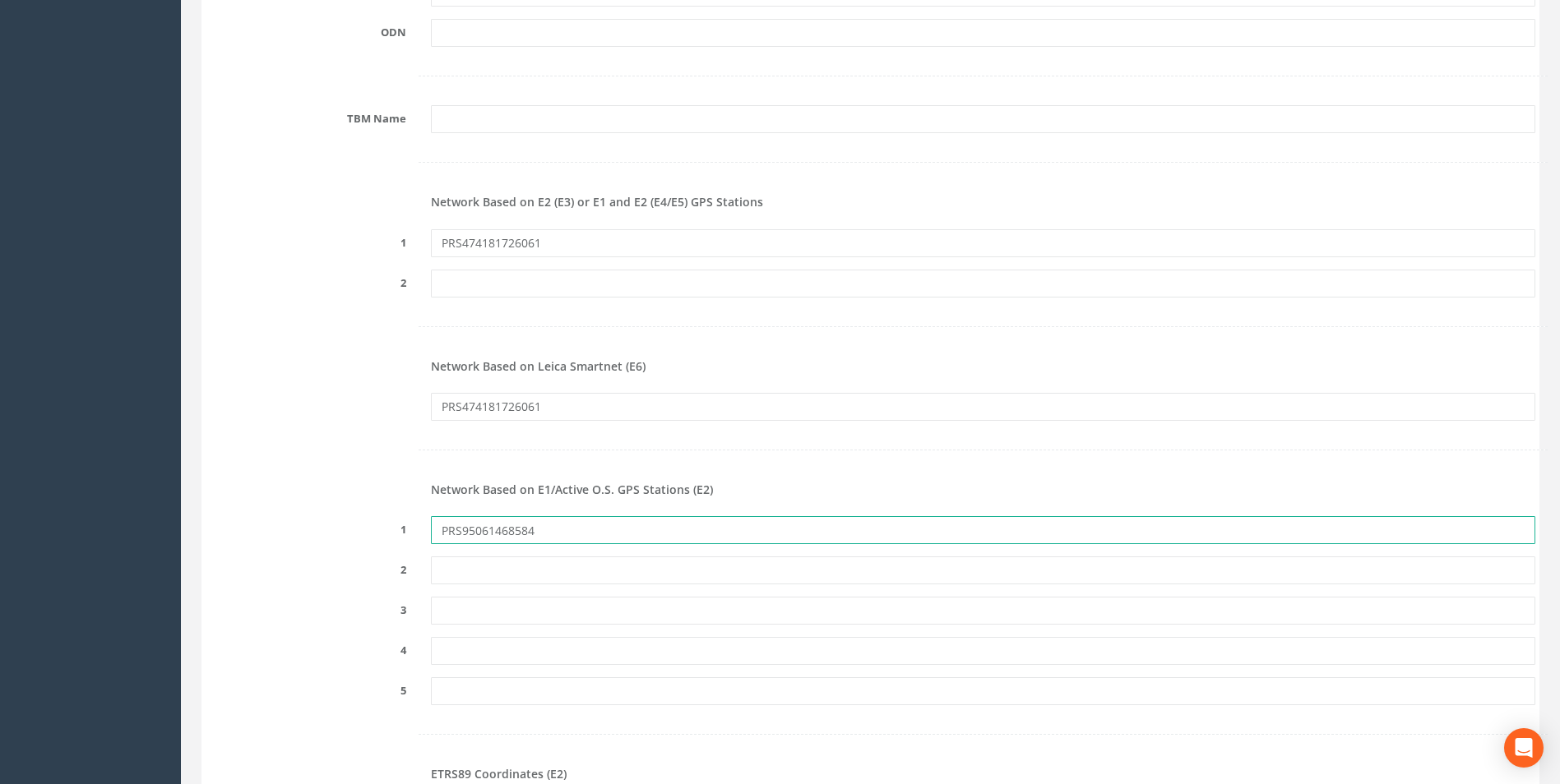
drag, startPoint x: 549, startPoint y: 529, endPoint x: 273, endPoint y: 529, distance: 276.0
click at [275, 529] on div "1 PRS95061468584" at bounding box center [870, 530] width 1354 height 28
paste input "474181726061"
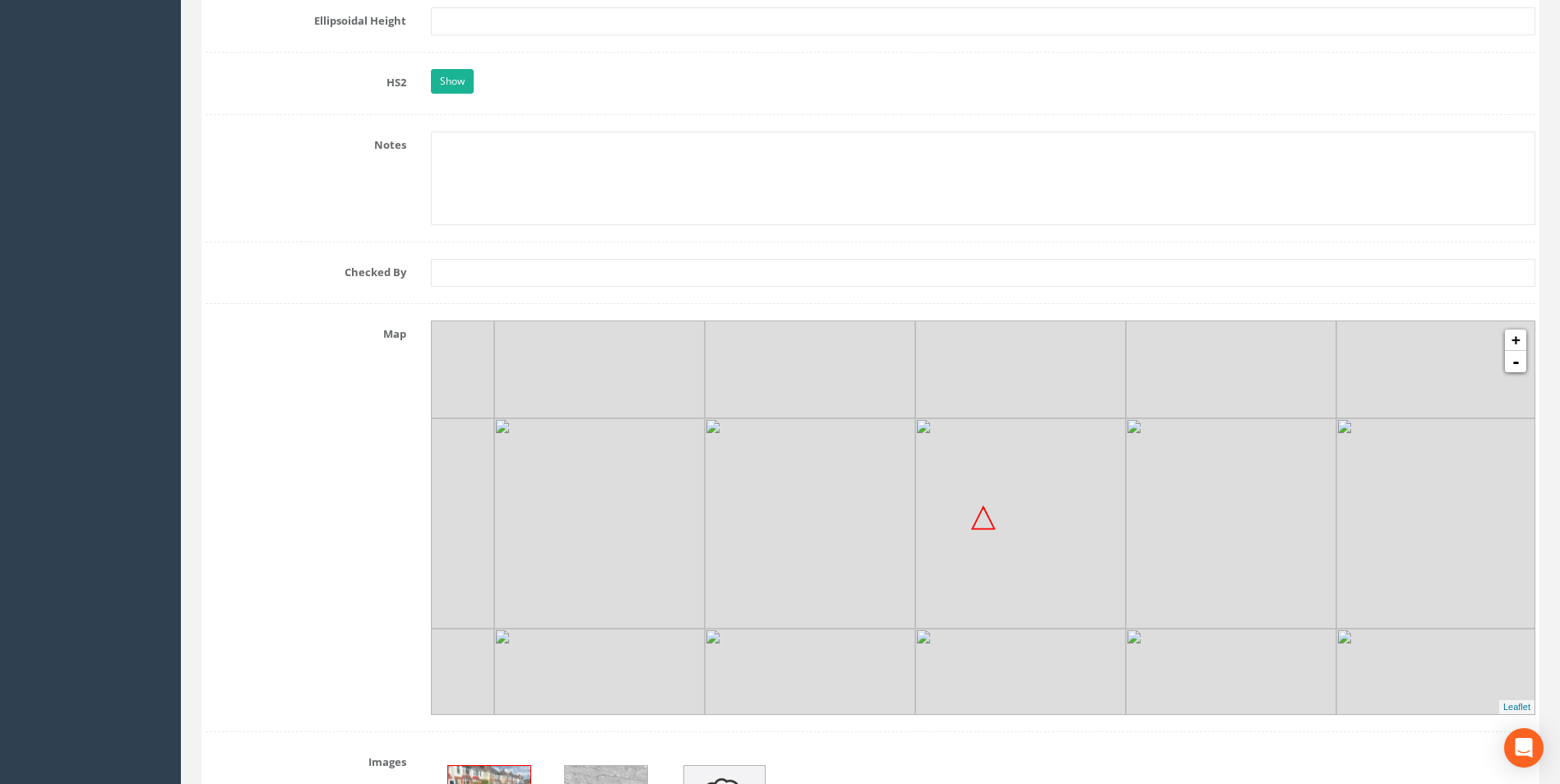
scroll to position [2795, 0]
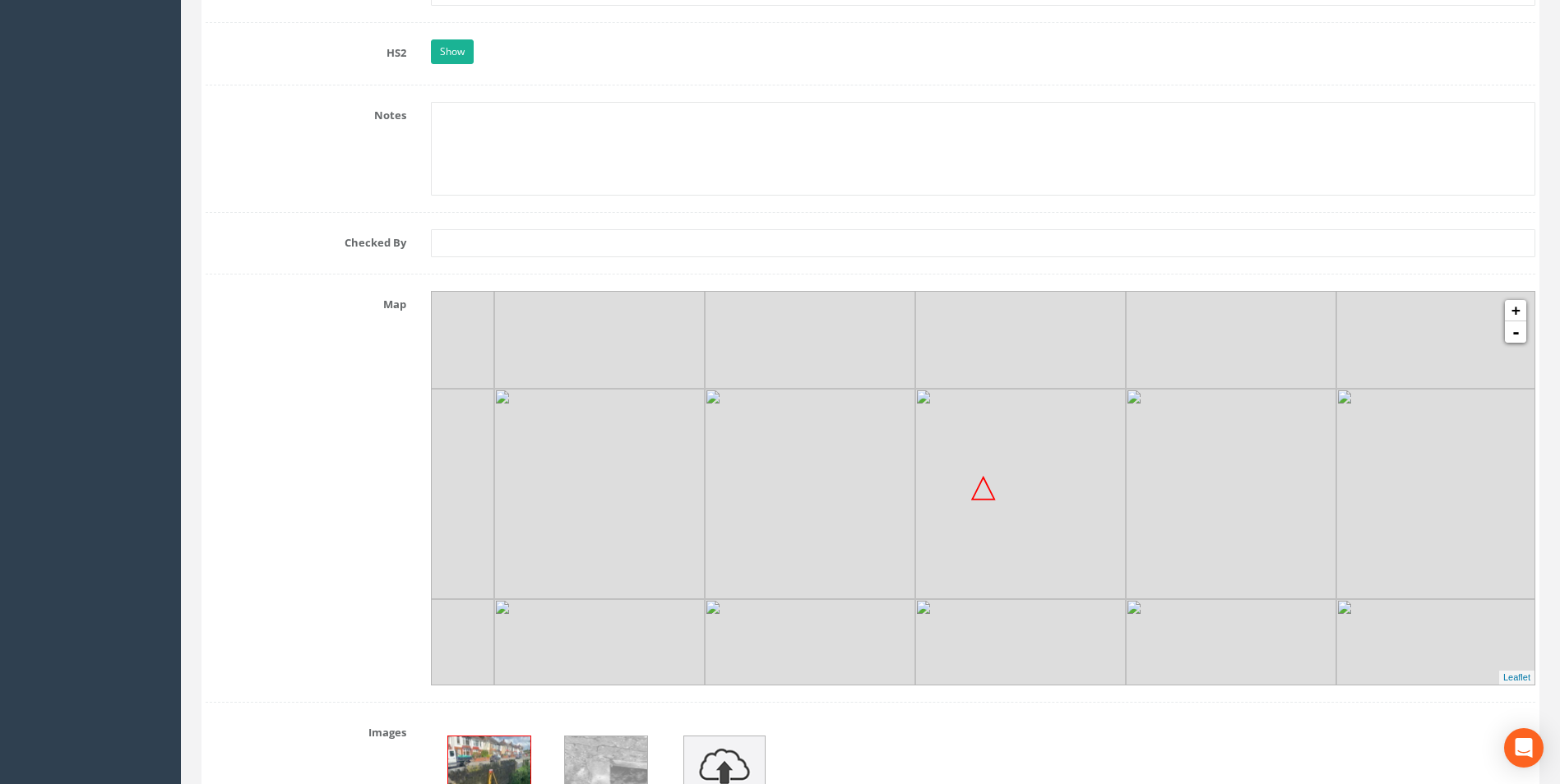
type input "PRS474181726061"
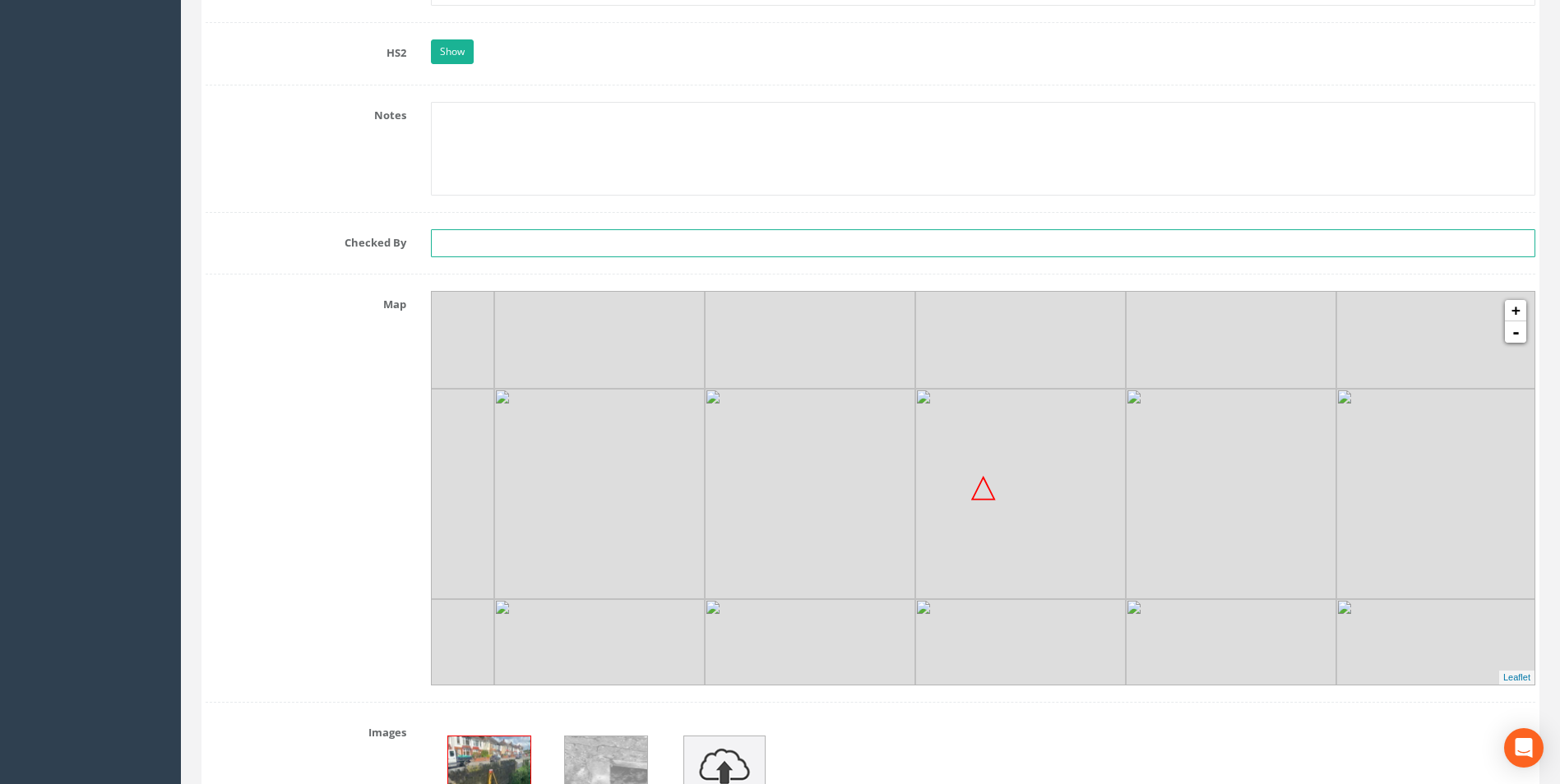
click at [450, 249] on input "text" at bounding box center [982, 243] width 1104 height 28
type input "MBH"
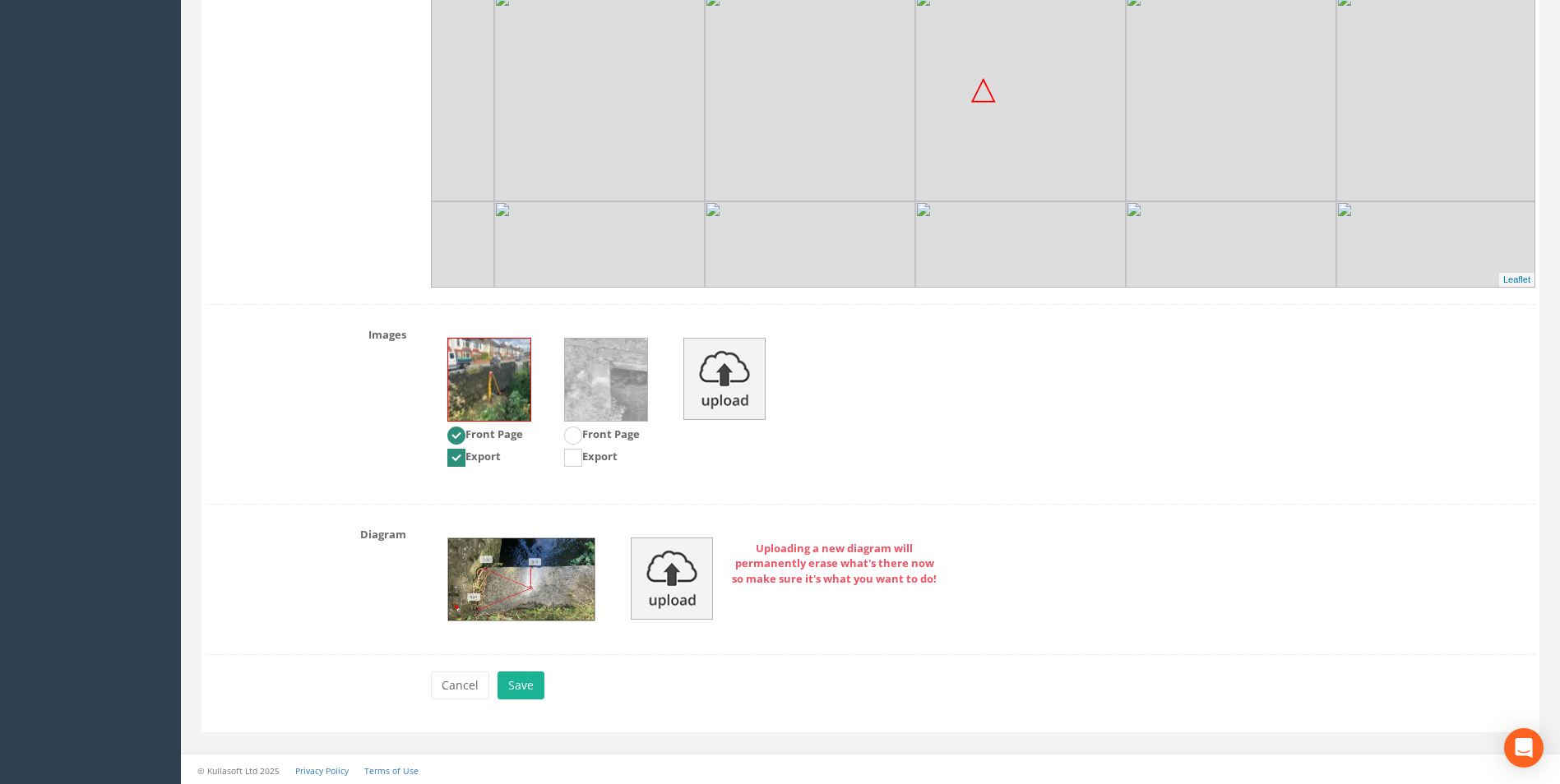
scroll to position [3195, 0]
click at [524, 688] on button "Save" at bounding box center [520, 684] width 47 height 28
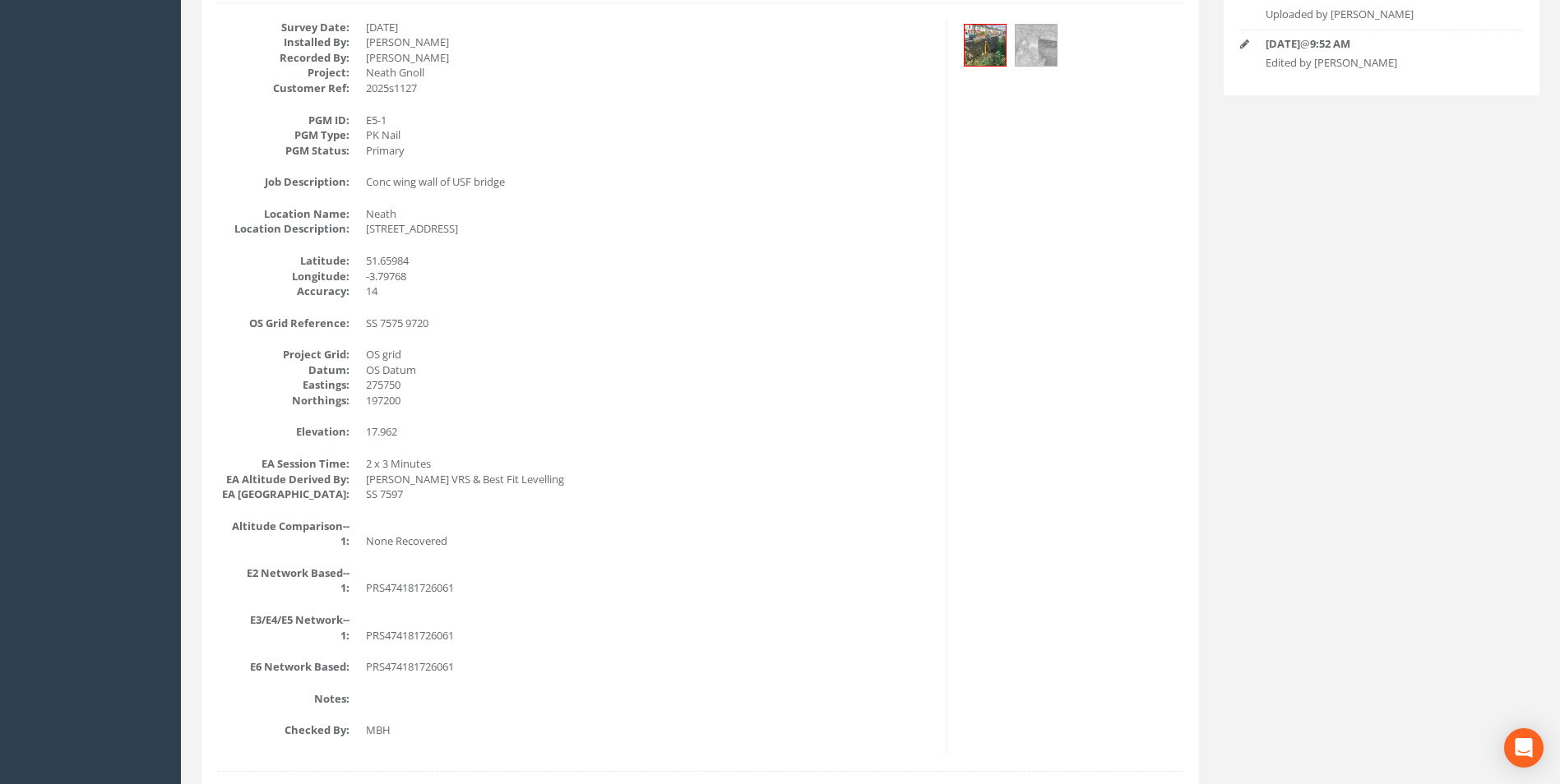
scroll to position [0, 0]
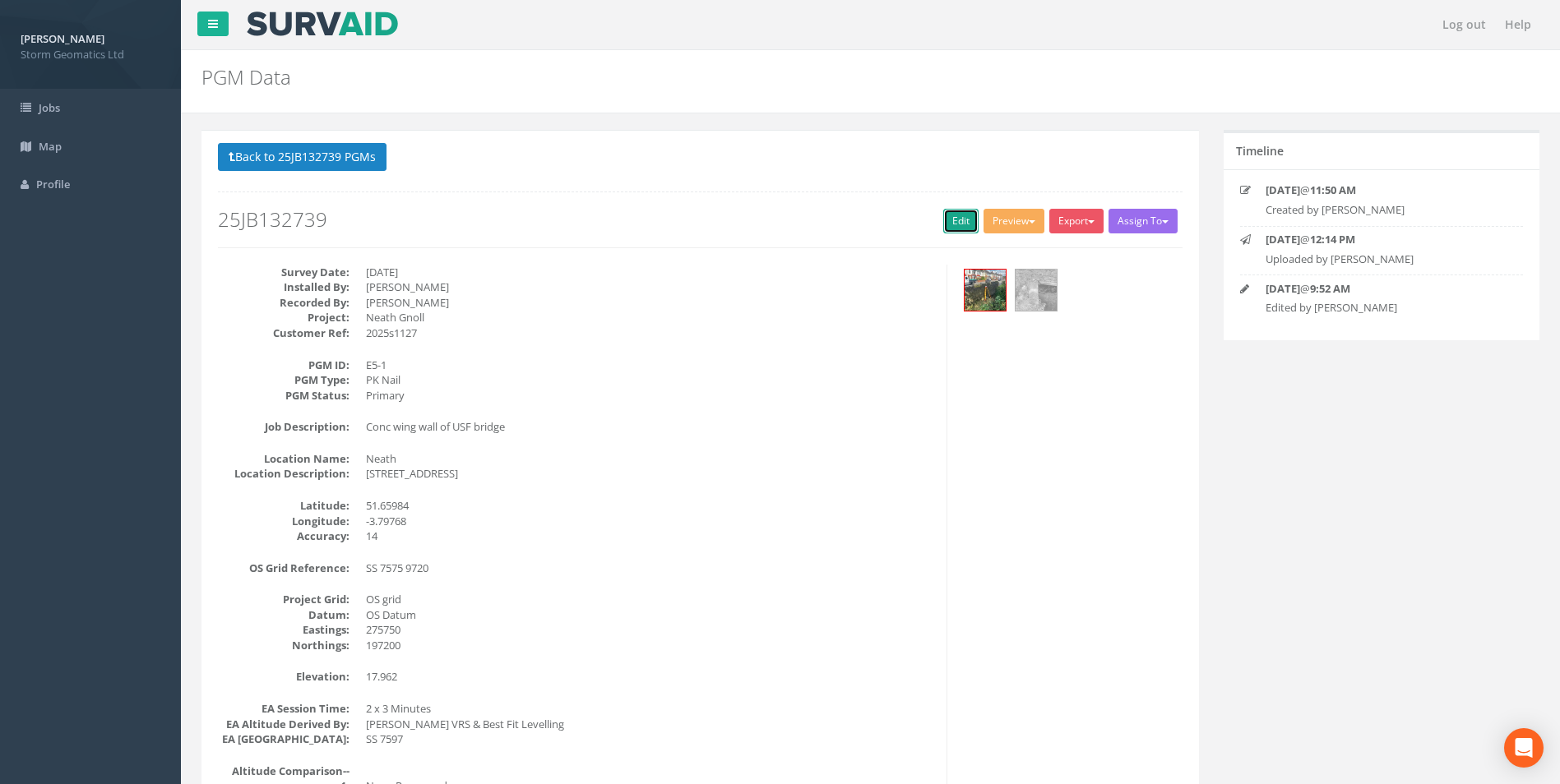
click at [963, 220] on link "Edit" at bounding box center [961, 221] width 35 height 25
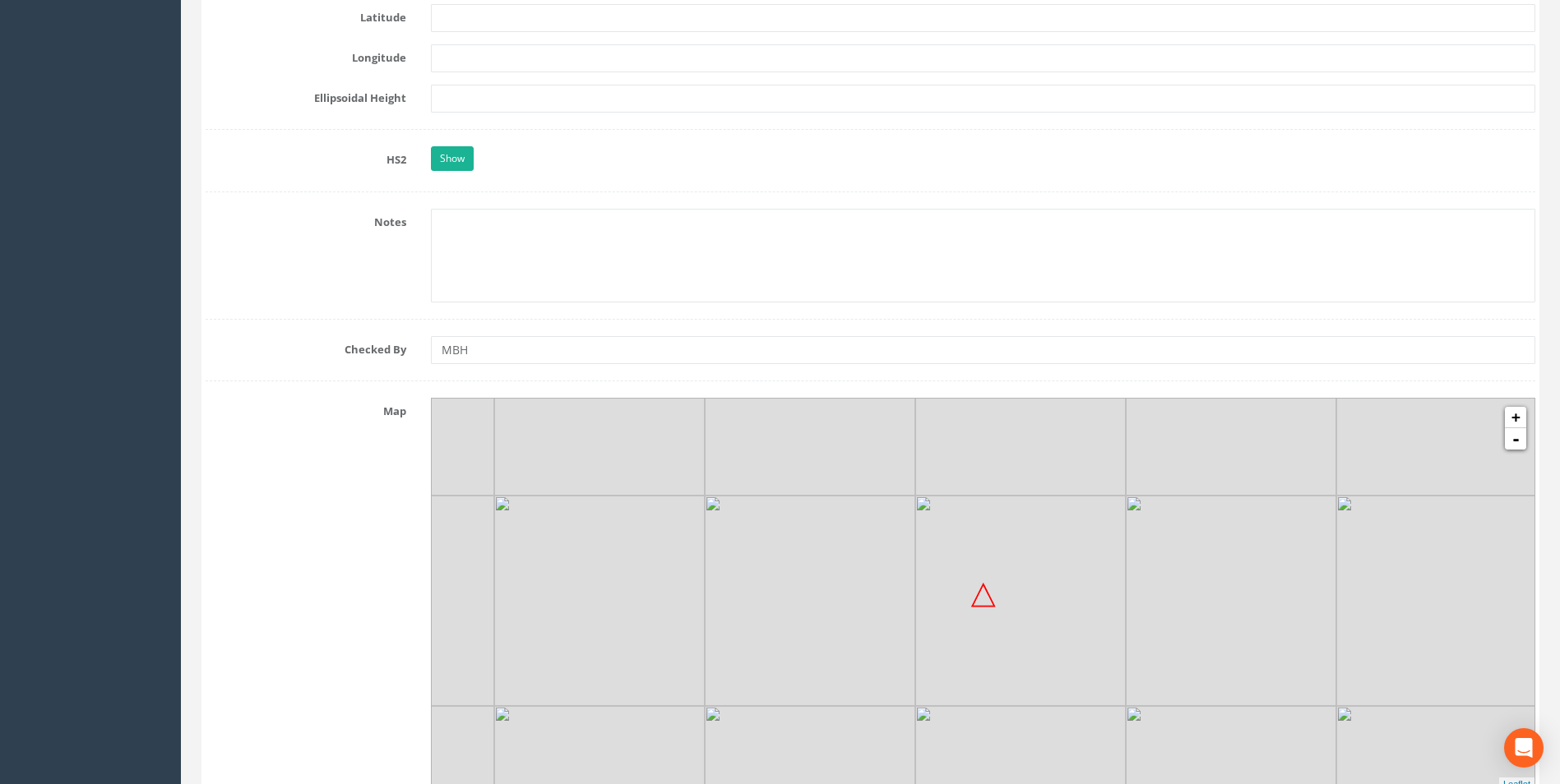
scroll to position [2795, 0]
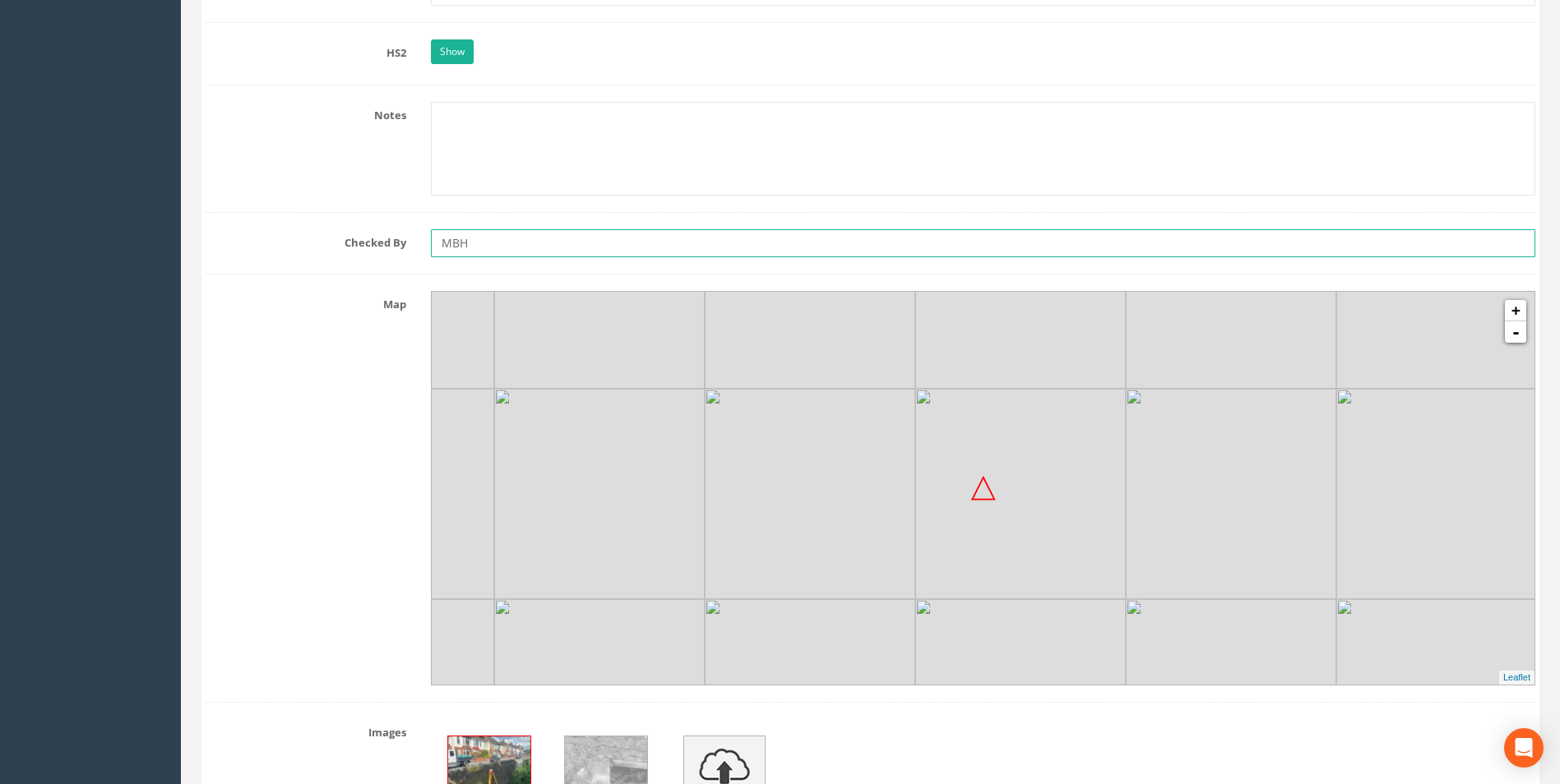
click at [503, 243] on input "MBH" at bounding box center [982, 243] width 1104 height 28
drag, startPoint x: 493, startPoint y: 243, endPoint x: 411, endPoint y: 243, distance: 82.0
click at [411, 243] on div "Checked By MBH" at bounding box center [870, 243] width 1354 height 28
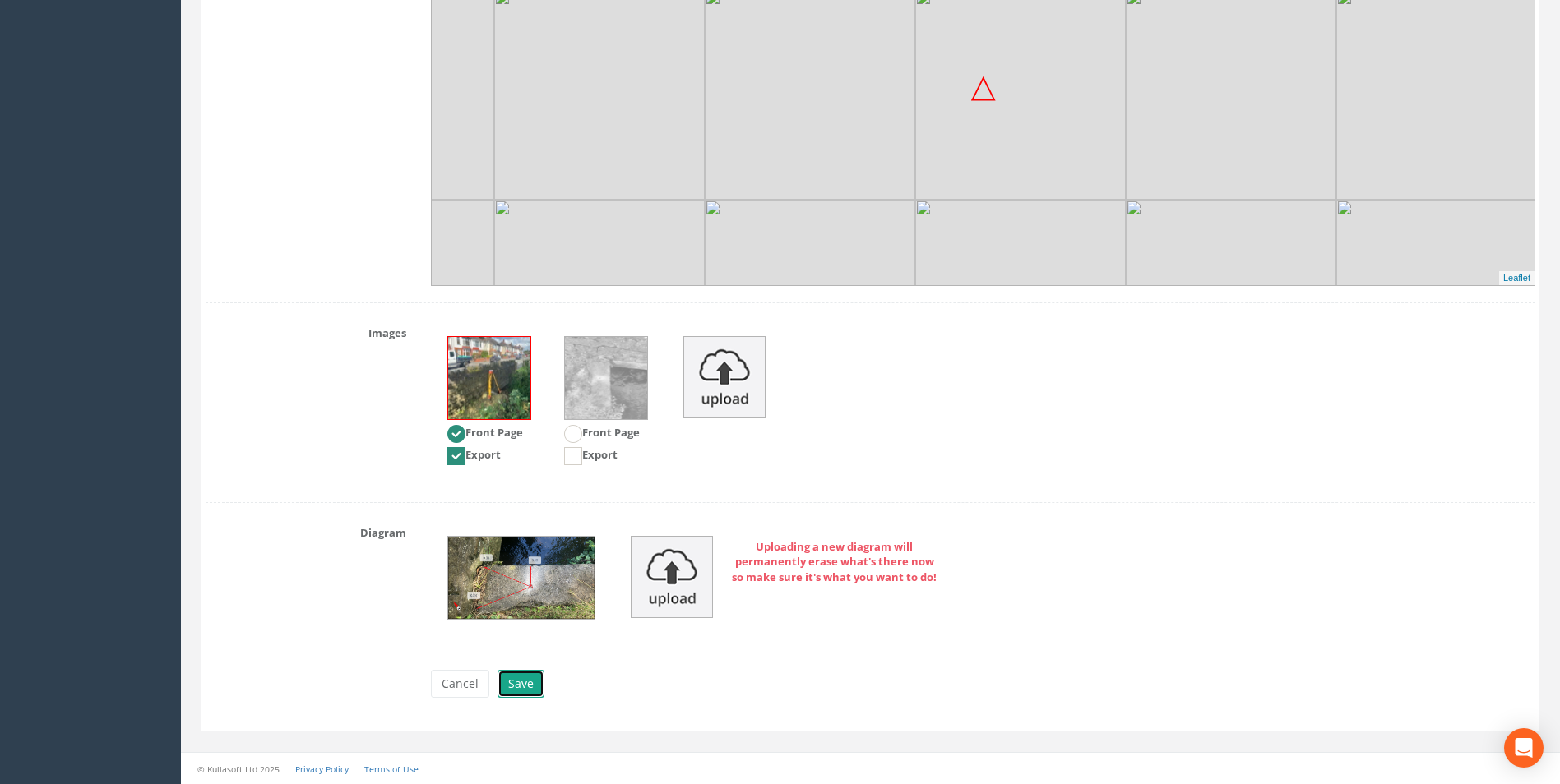
click at [516, 679] on button "Save" at bounding box center [520, 684] width 47 height 28
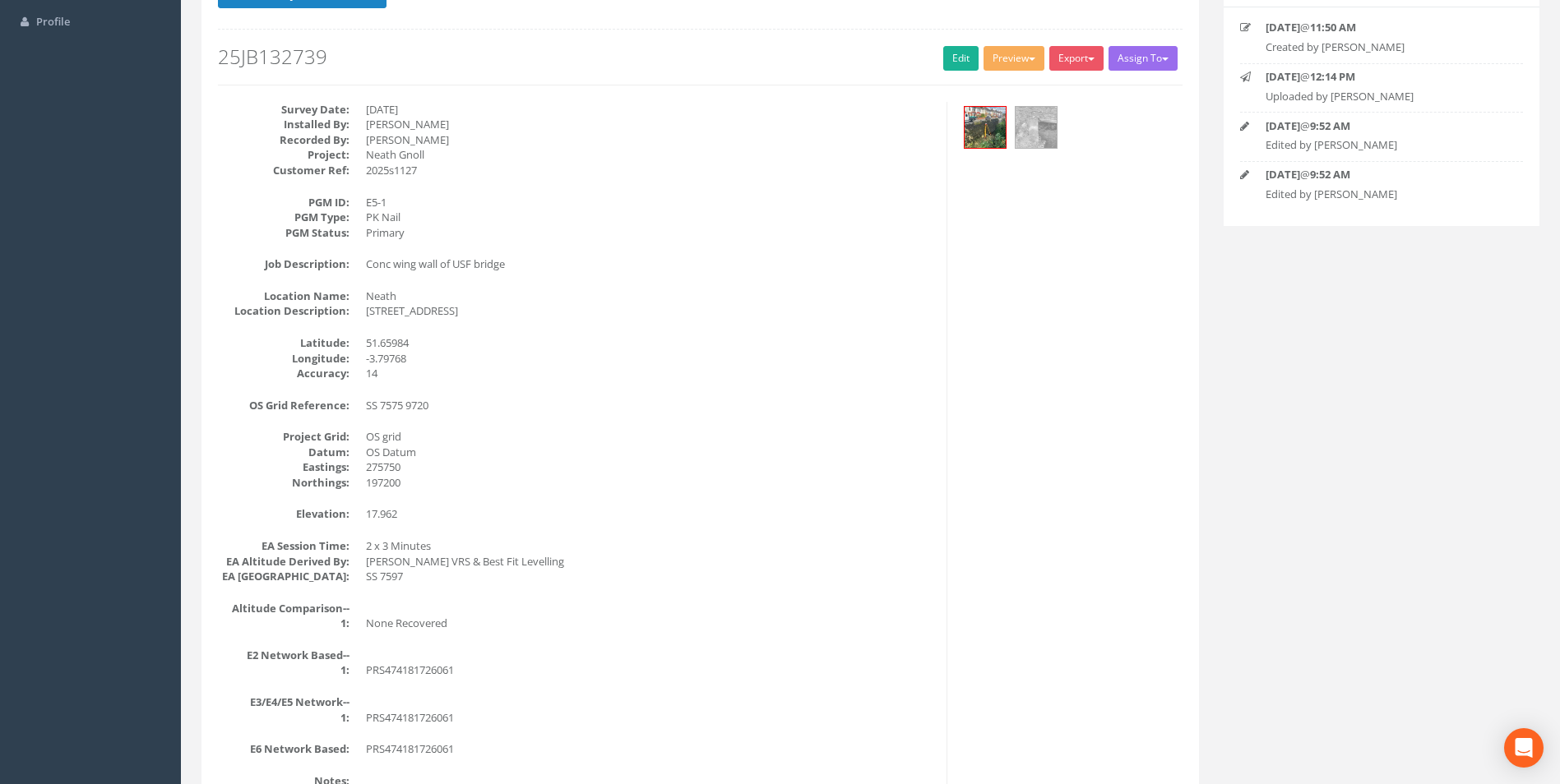
scroll to position [81, 0]
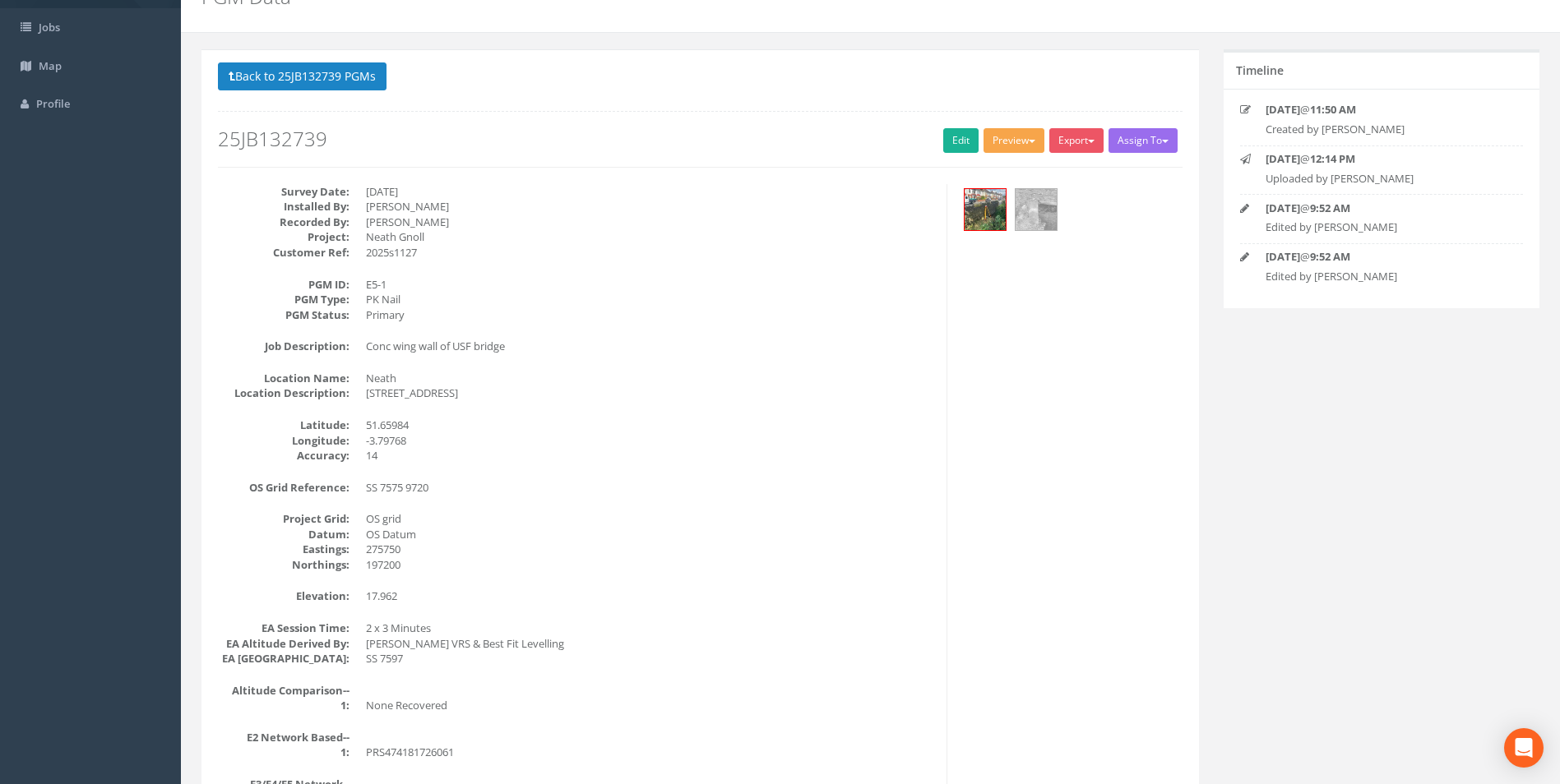
click at [1017, 141] on button "Preview" at bounding box center [1014, 141] width 61 height 25
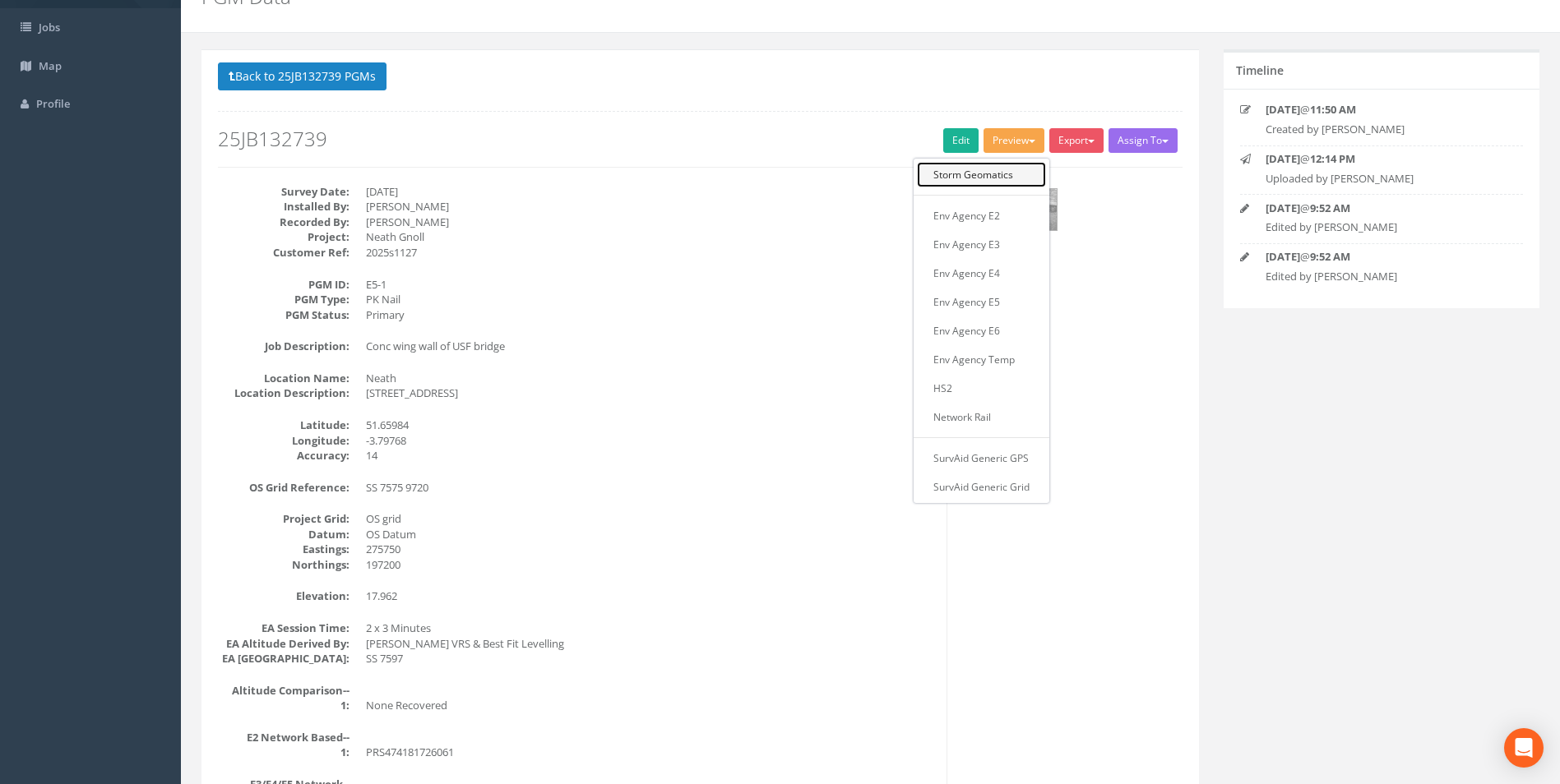
click at [984, 175] on link "Storm Geomatics" at bounding box center [981, 174] width 129 height 26
